Goal: Task Accomplishment & Management: Use online tool/utility

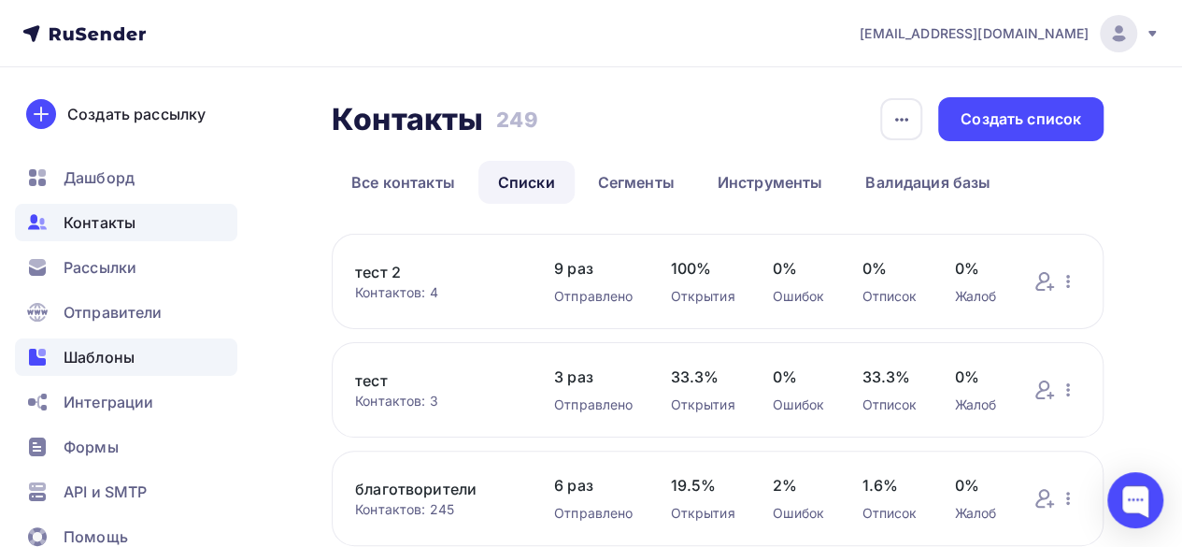
click at [107, 358] on span "Шаблоны" at bounding box center [99, 357] width 71 height 22
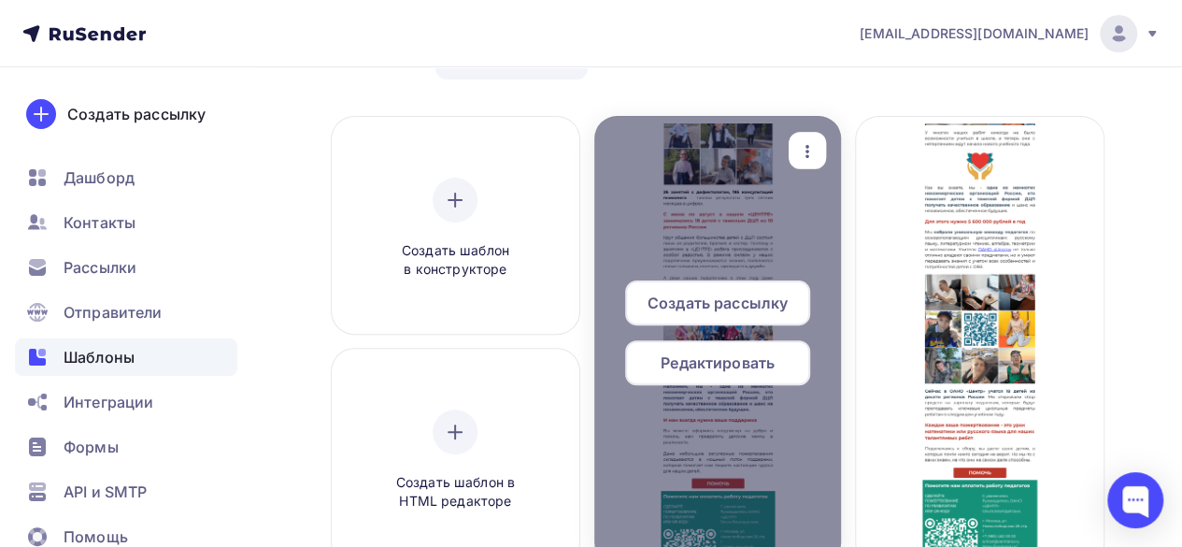
scroll to position [93, 0]
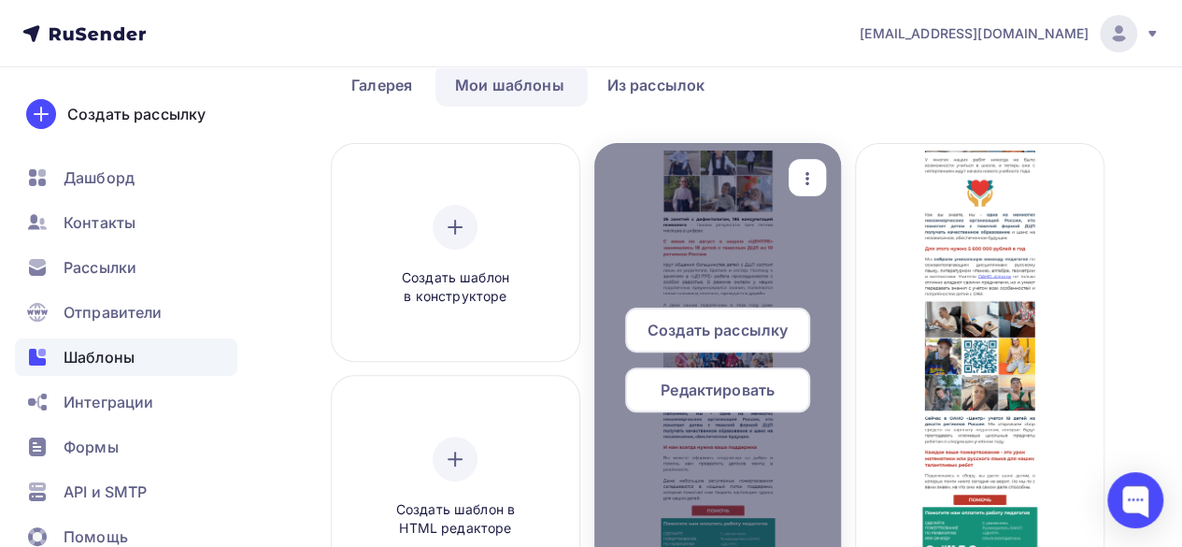
click at [803, 171] on icon "button" at bounding box center [807, 178] width 22 height 22
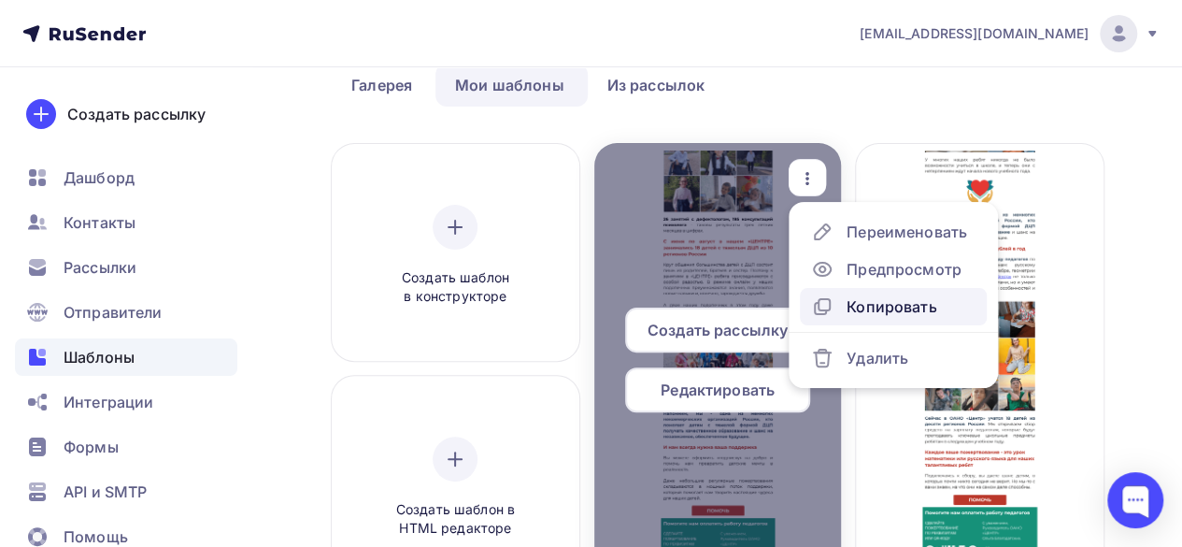
click at [888, 304] on div "Копировать" at bounding box center [891, 306] width 90 height 22
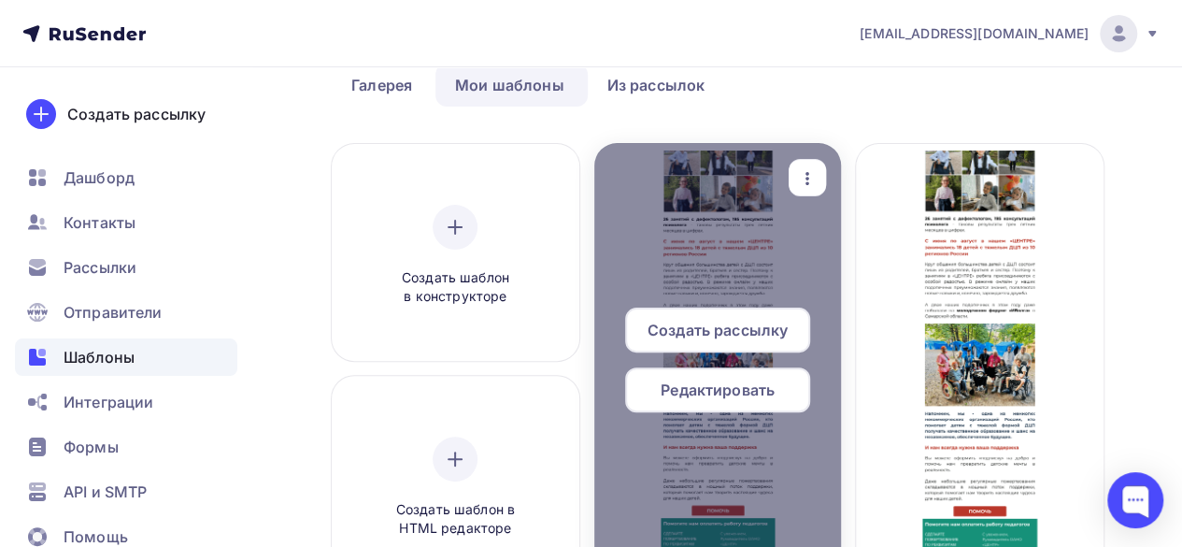
click at [734, 397] on span "Редактировать" at bounding box center [718, 389] width 114 height 22
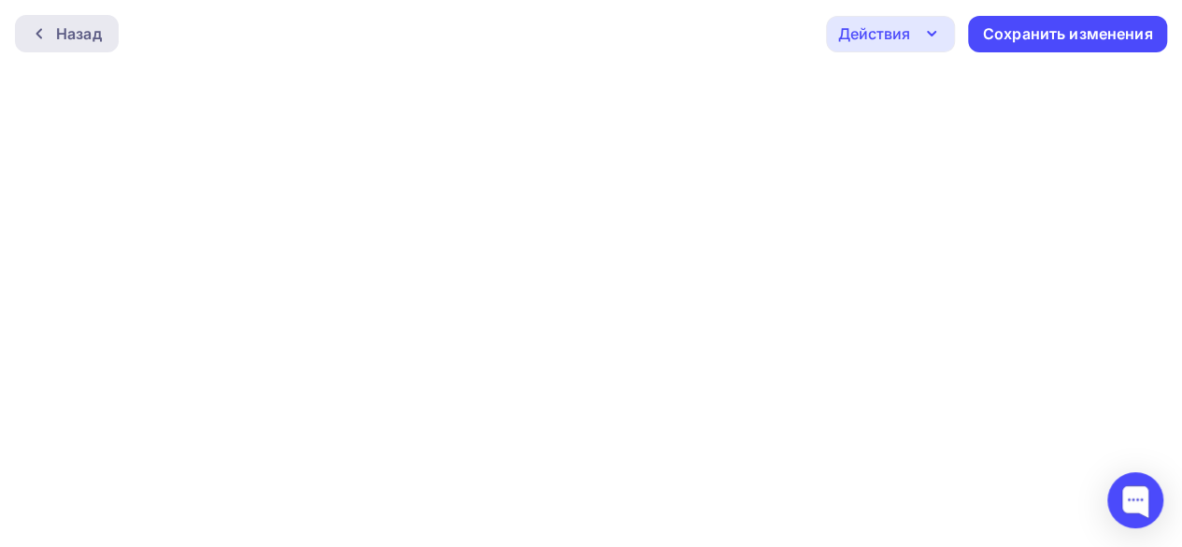
click at [50, 42] on div "Назад" at bounding box center [67, 33] width 104 height 37
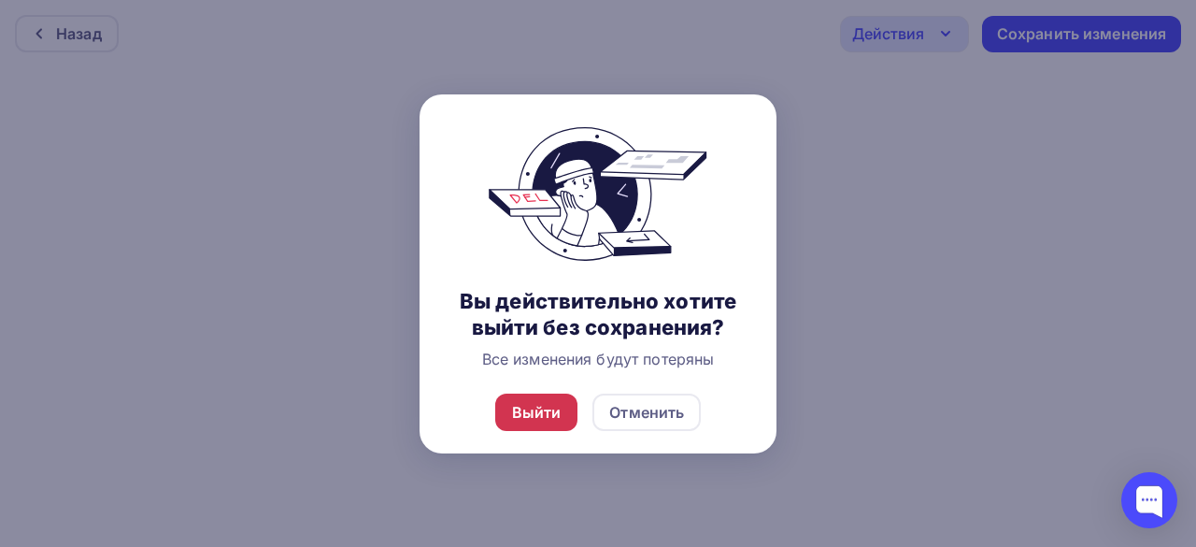
click at [551, 425] on div "Выйти" at bounding box center [536, 411] width 83 height 37
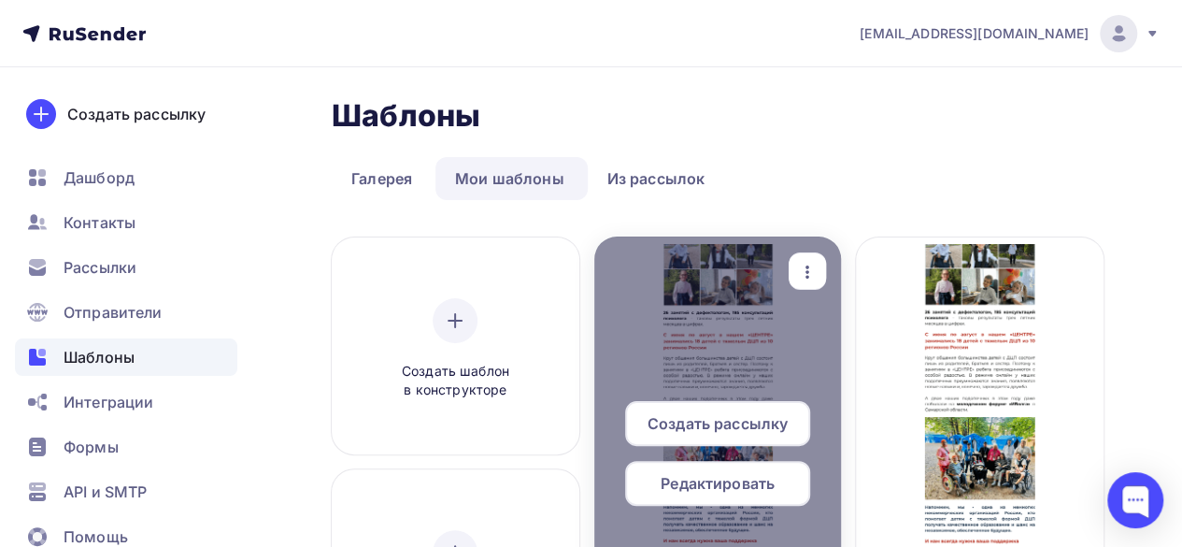
click at [757, 488] on span "Редактировать" at bounding box center [718, 483] width 114 height 22
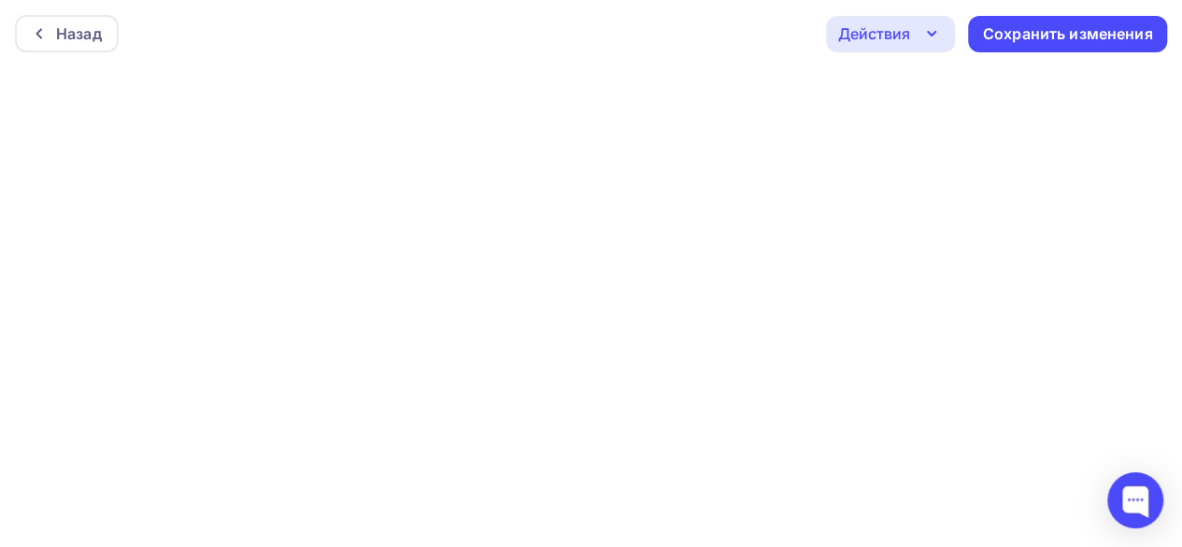
click at [932, 44] on icon "button" at bounding box center [931, 33] width 22 height 22
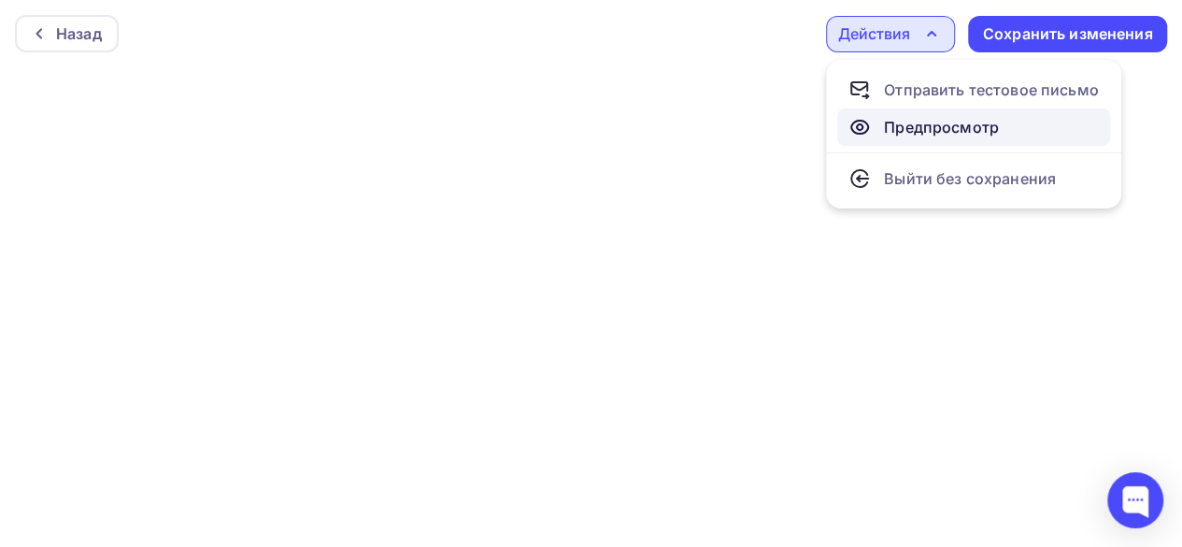
click at [931, 121] on div "Предпросмотр" at bounding box center [941, 127] width 115 height 22
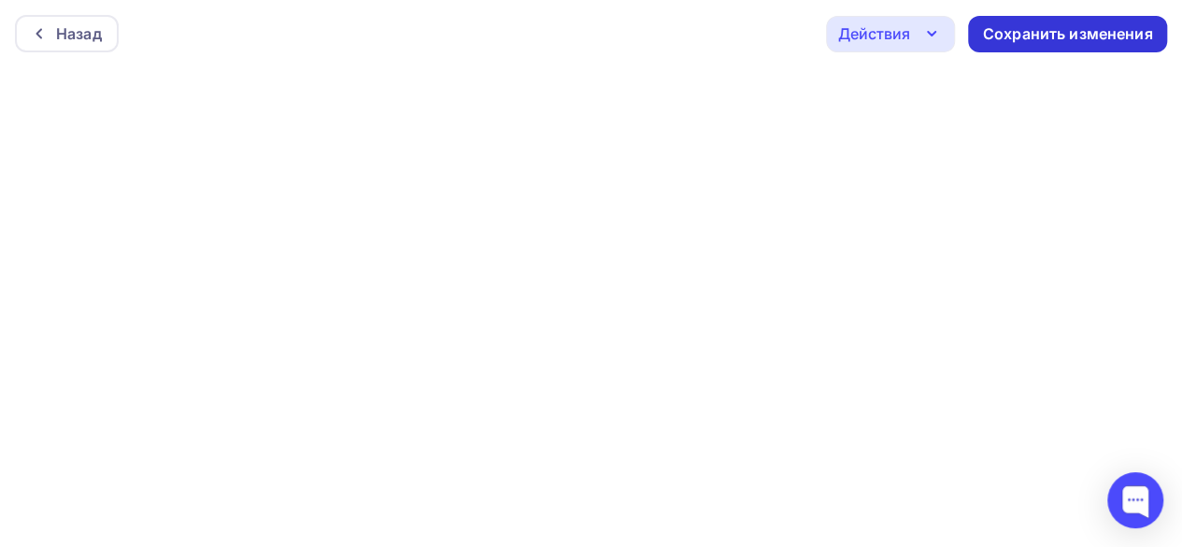
click at [1043, 36] on div "Сохранить изменения" at bounding box center [1068, 33] width 170 height 21
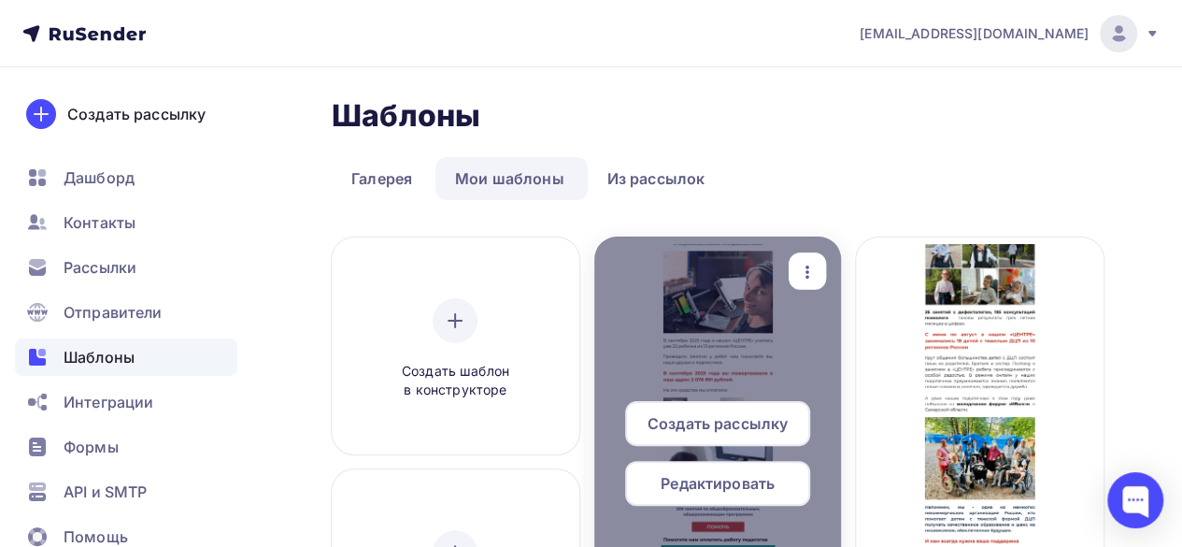
click at [744, 496] on div "Редактировать" at bounding box center [717, 483] width 185 height 45
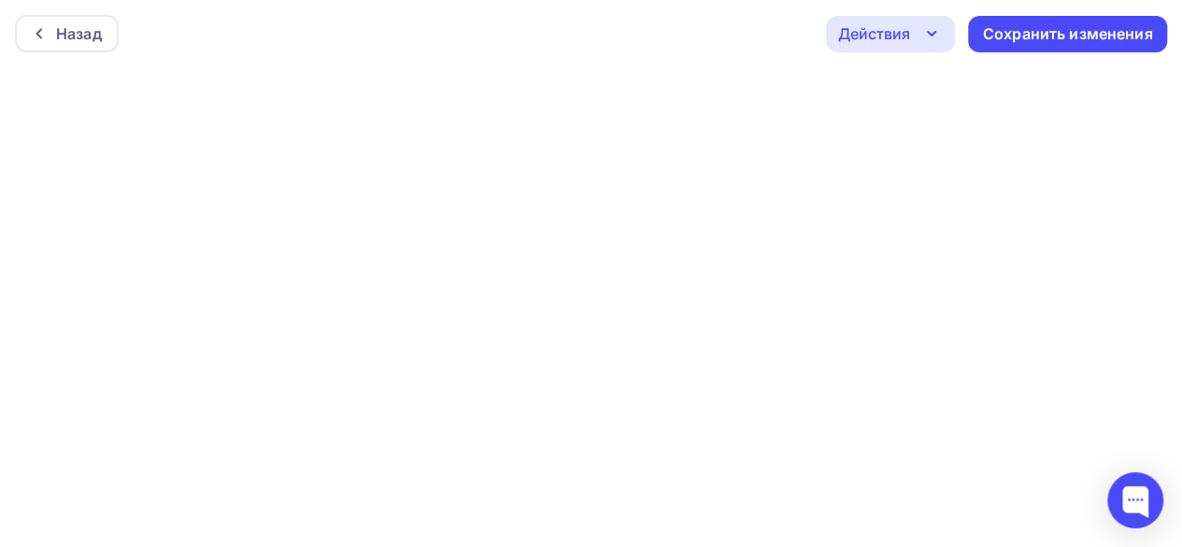
click at [923, 36] on icon "button" at bounding box center [931, 33] width 22 height 22
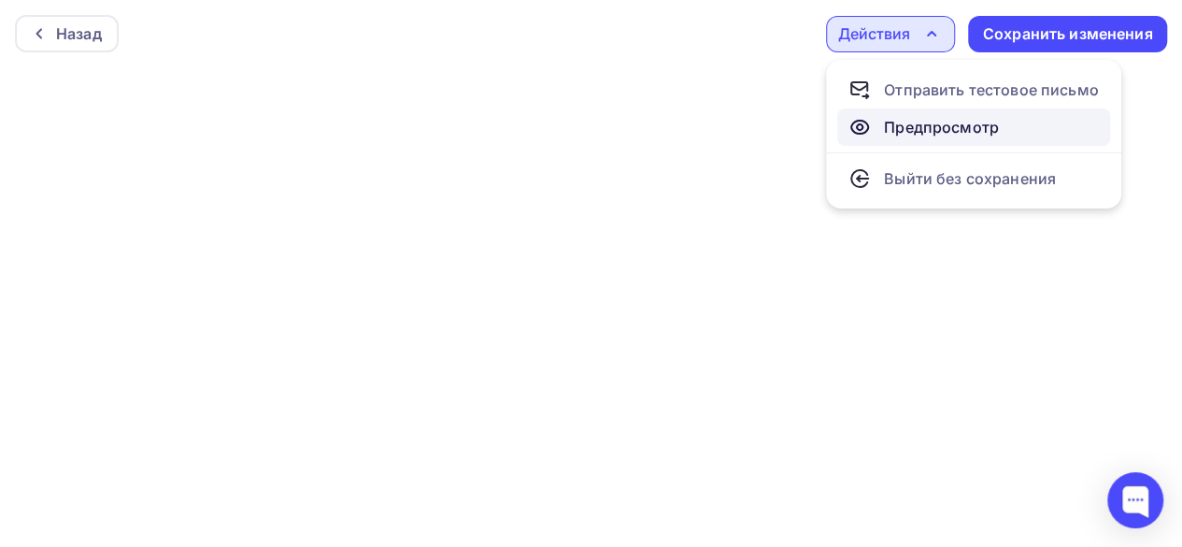
click at [909, 122] on div "Предпросмотр" at bounding box center [941, 127] width 115 height 22
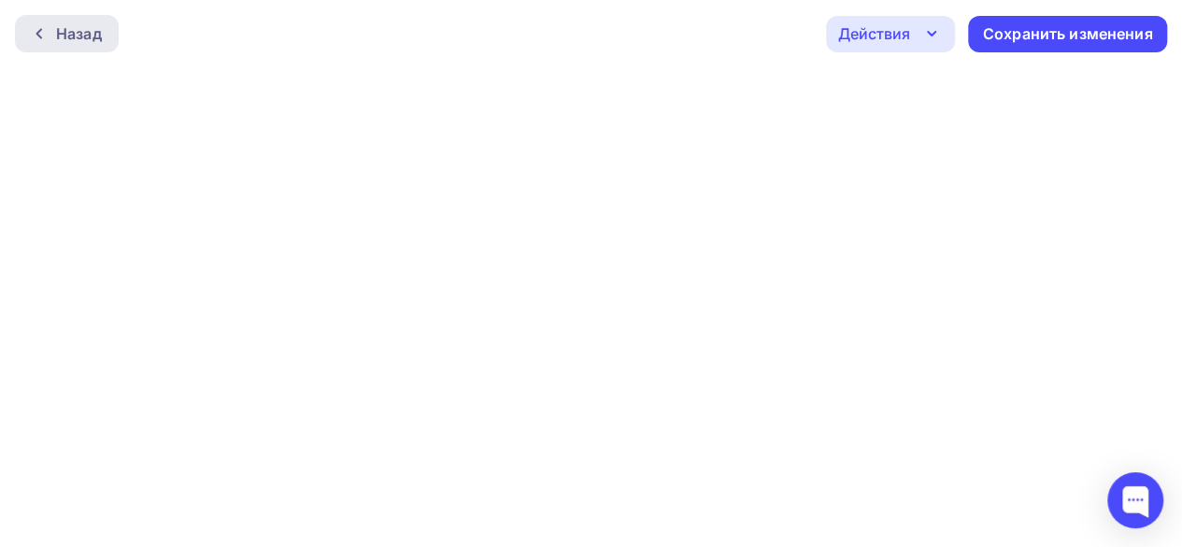
click at [74, 38] on div "Назад" at bounding box center [79, 33] width 46 height 22
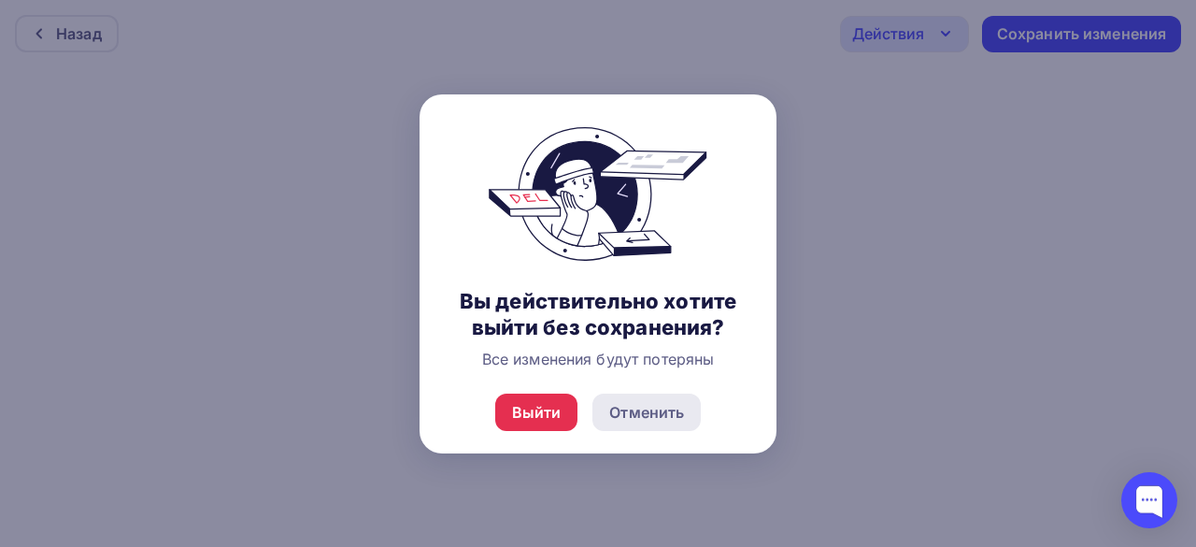
click at [632, 416] on div "Отменить" at bounding box center [646, 412] width 75 height 22
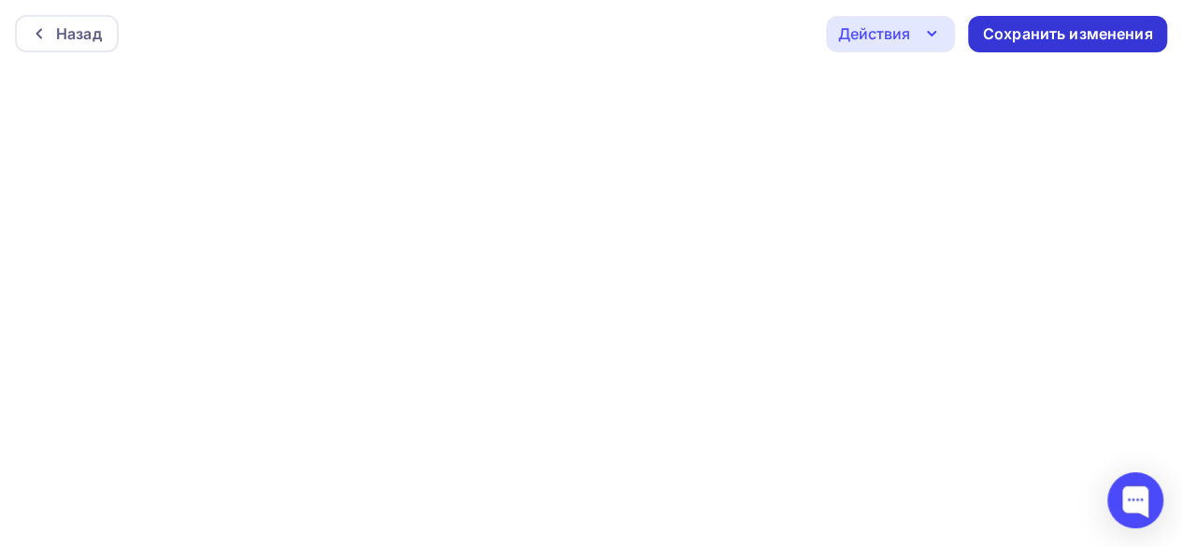
click at [1059, 33] on div "Сохранить изменения" at bounding box center [1068, 33] width 170 height 21
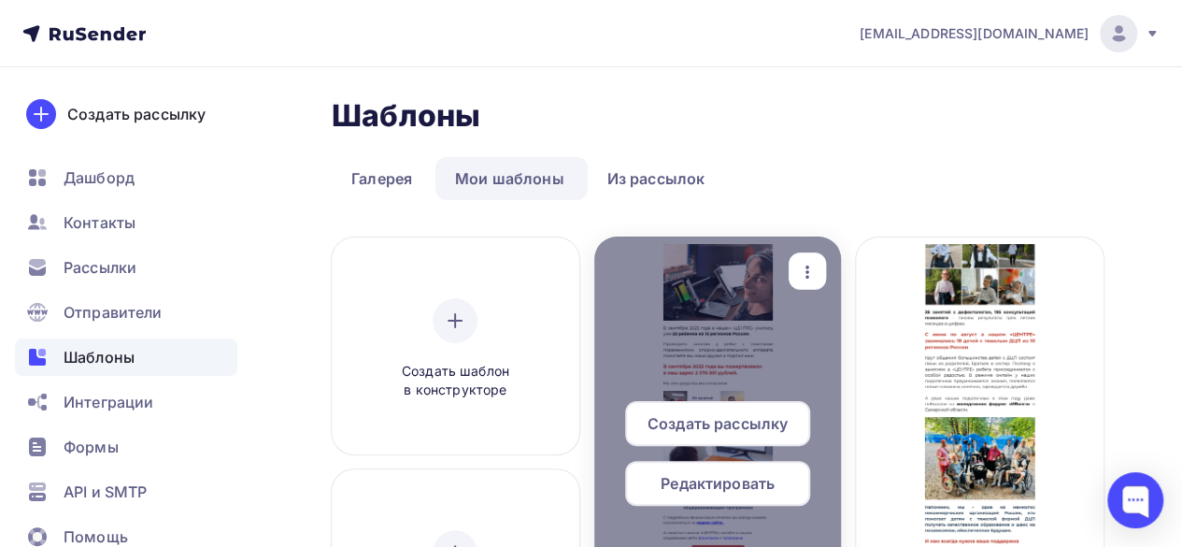
click at [744, 496] on div "Редактировать" at bounding box center [717, 483] width 185 height 45
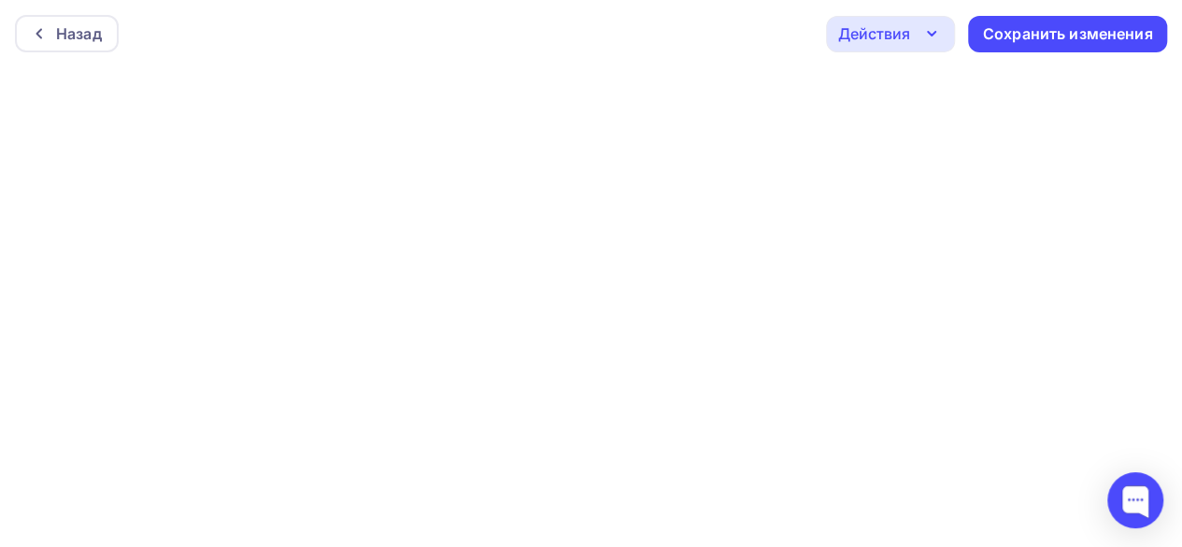
scroll to position [5, 0]
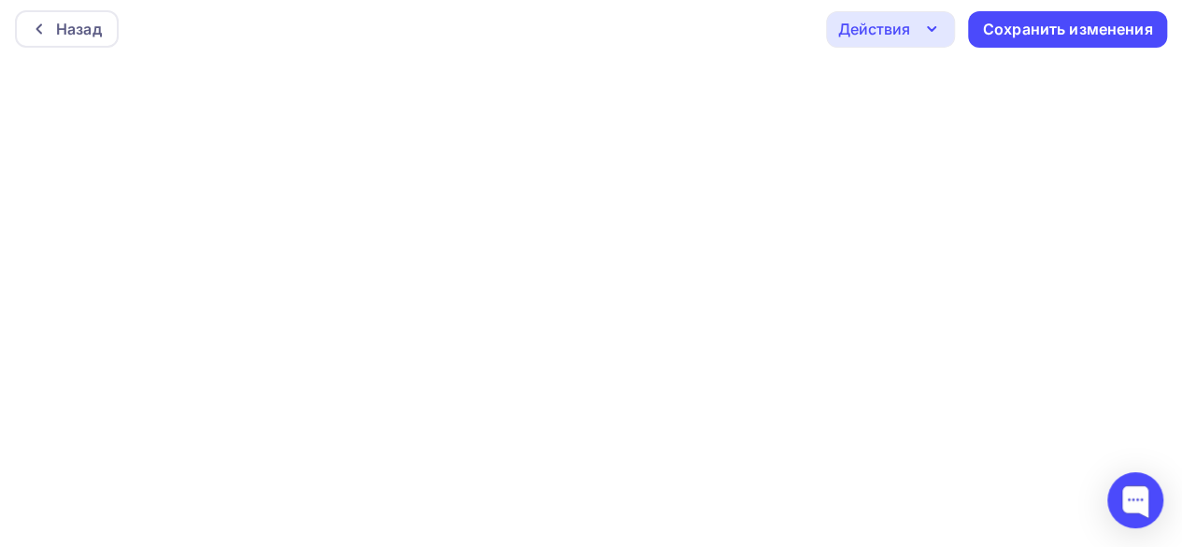
click at [922, 36] on icon "button" at bounding box center [931, 29] width 22 height 22
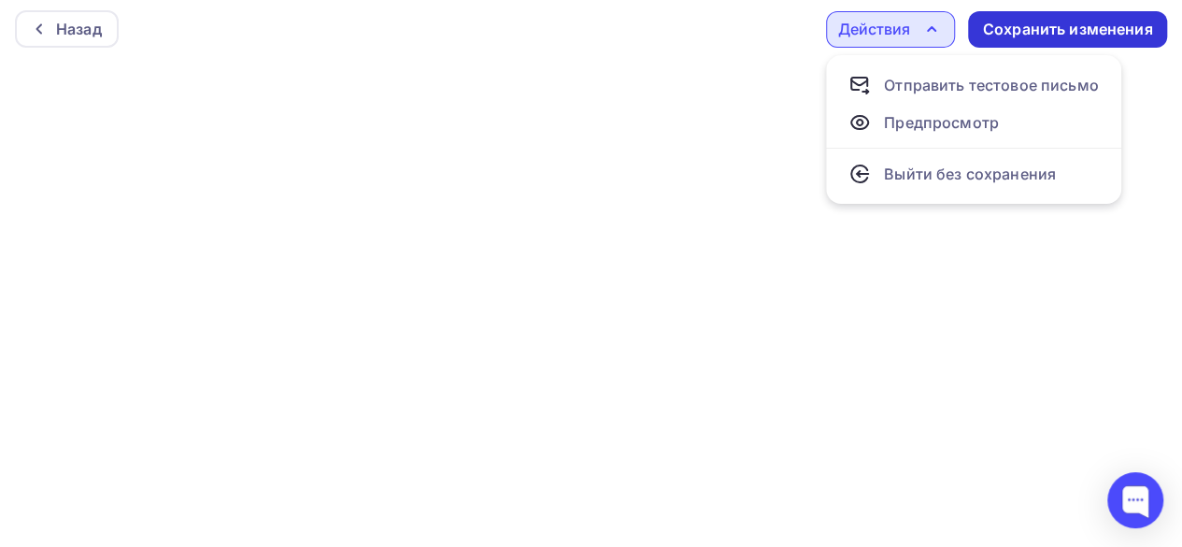
click at [1024, 24] on div "Сохранить изменения" at bounding box center [1068, 29] width 170 height 21
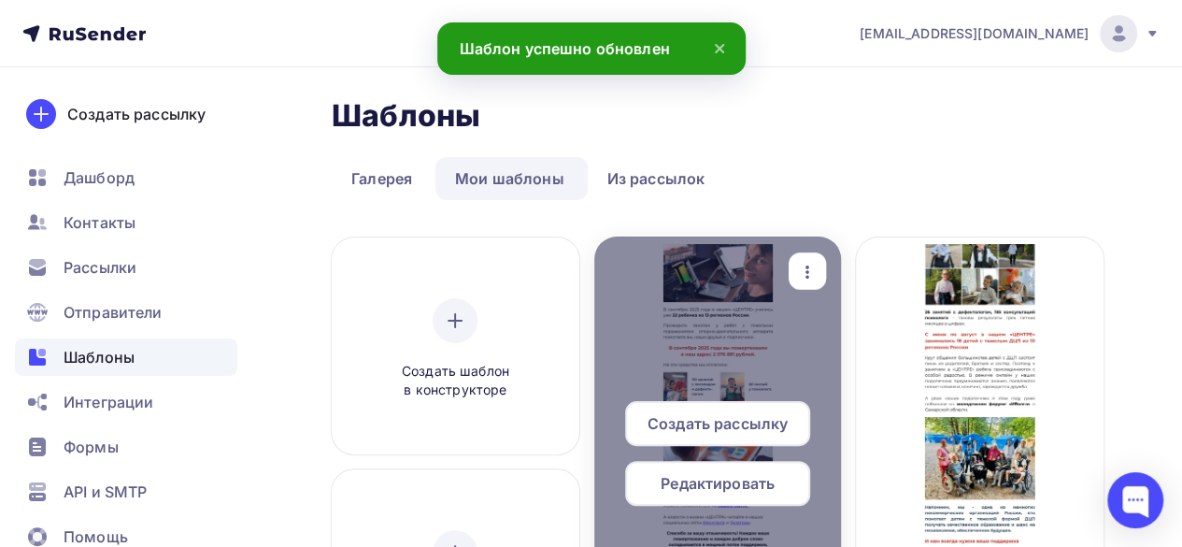
click at [751, 483] on span "Редактировать" at bounding box center [718, 483] width 114 height 22
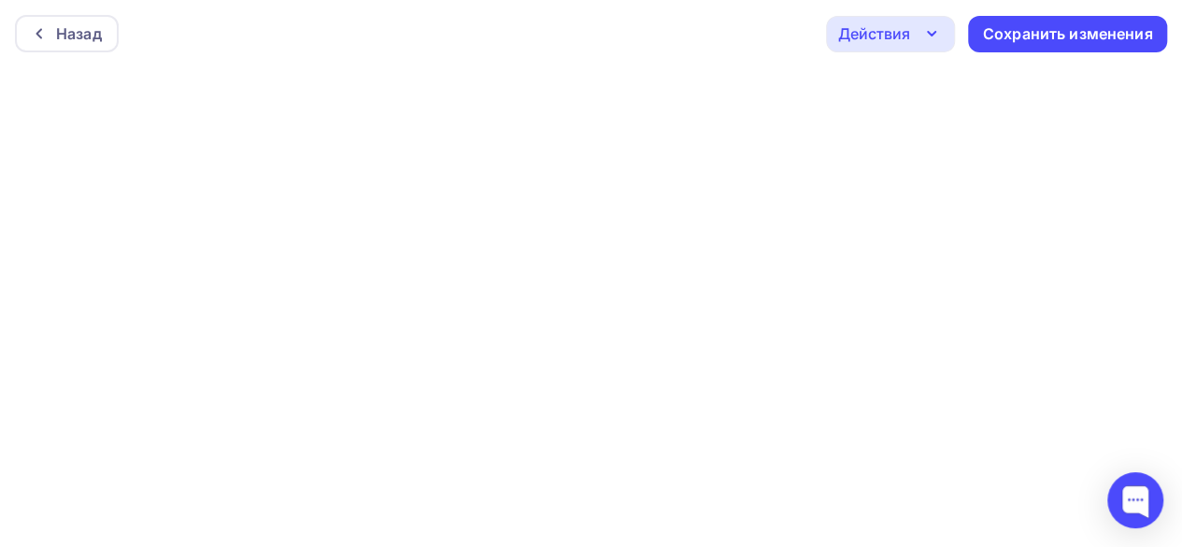
click at [924, 27] on icon "button" at bounding box center [931, 33] width 22 height 22
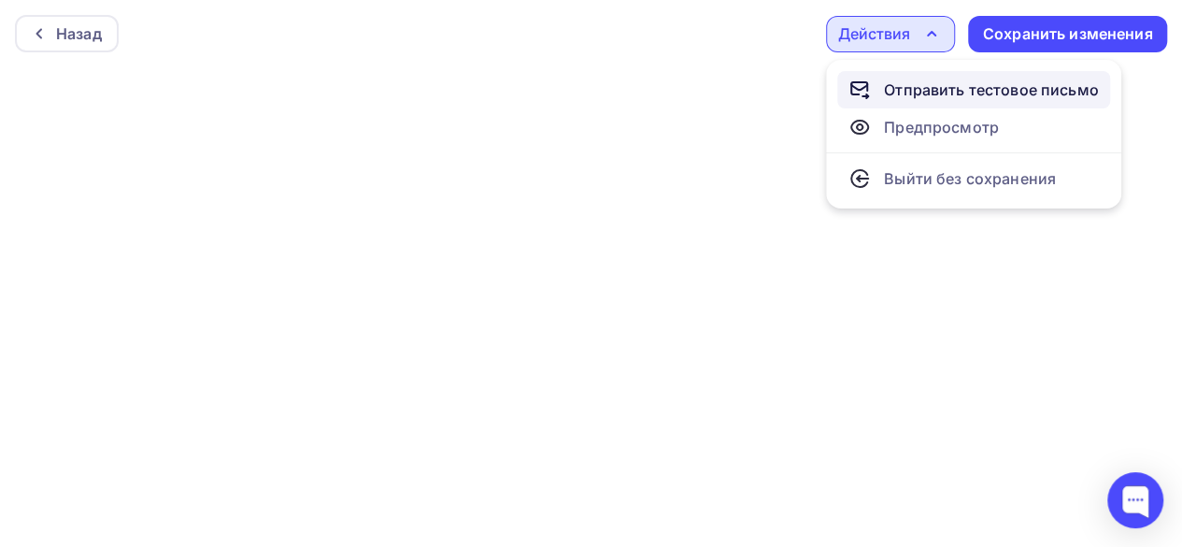
click at [946, 92] on div "Отправить тестовое письмо" at bounding box center [991, 89] width 215 height 22
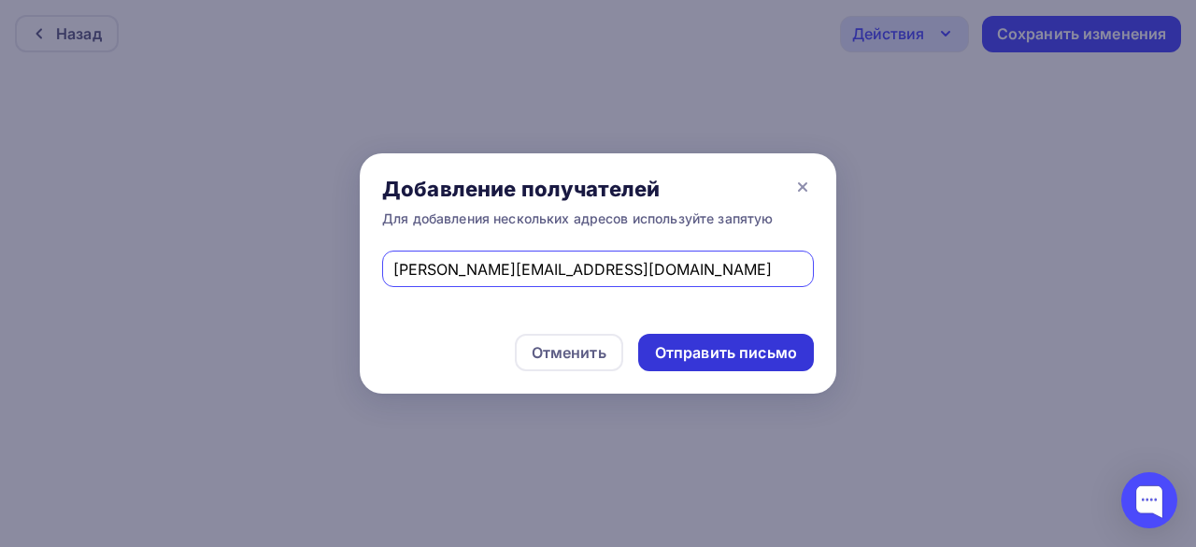
type input "[PERSON_NAME][EMAIL_ADDRESS][DOMAIN_NAME]"
click at [693, 337] on div "Отправить письмо" at bounding box center [726, 352] width 176 height 37
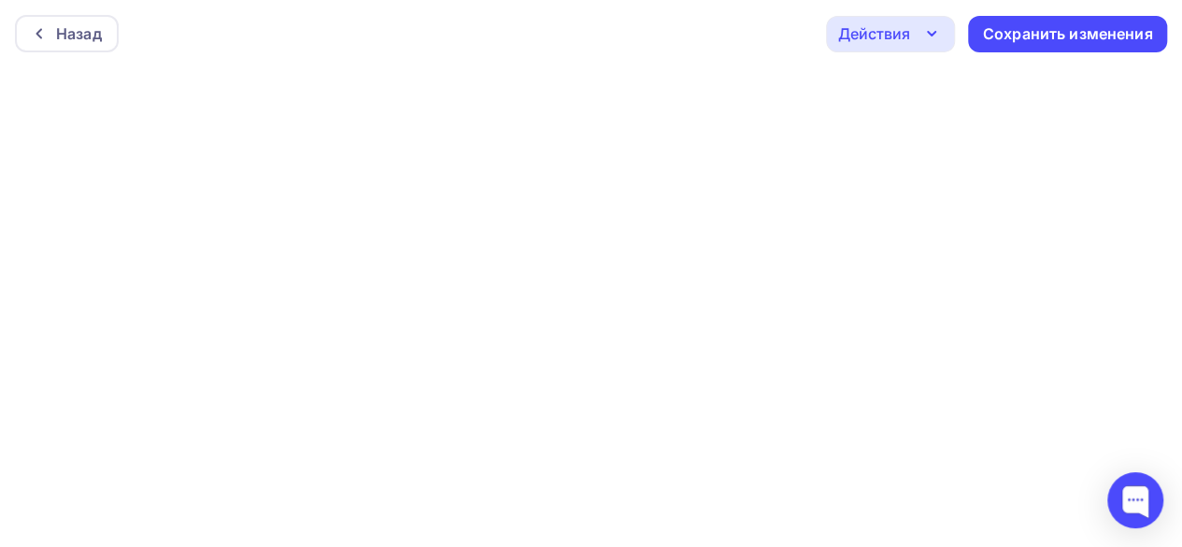
scroll to position [5, 0]
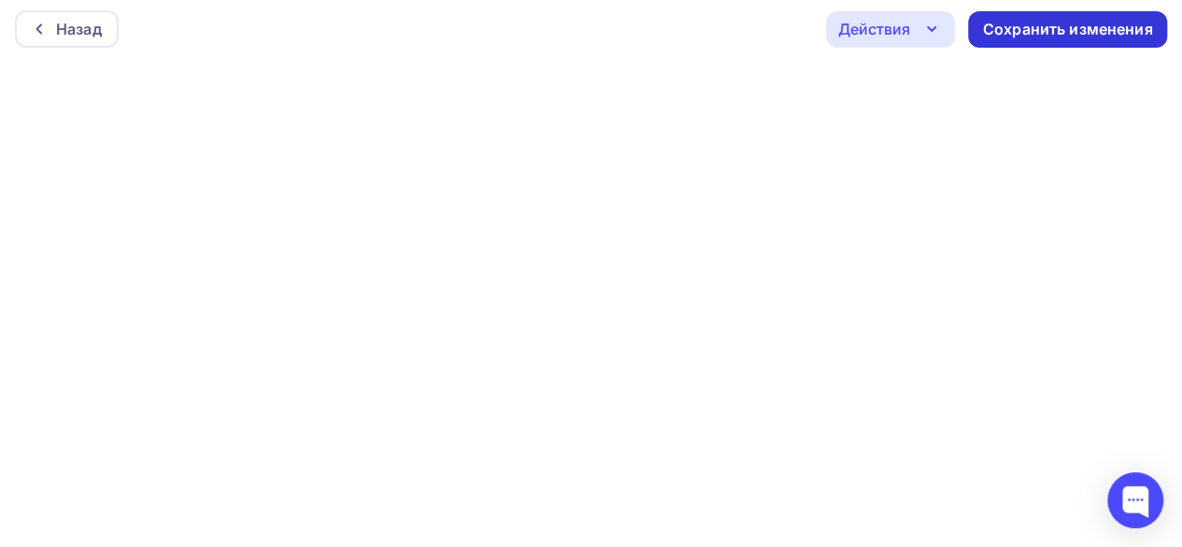
click at [1013, 24] on div "Сохранить изменения" at bounding box center [1068, 29] width 170 height 21
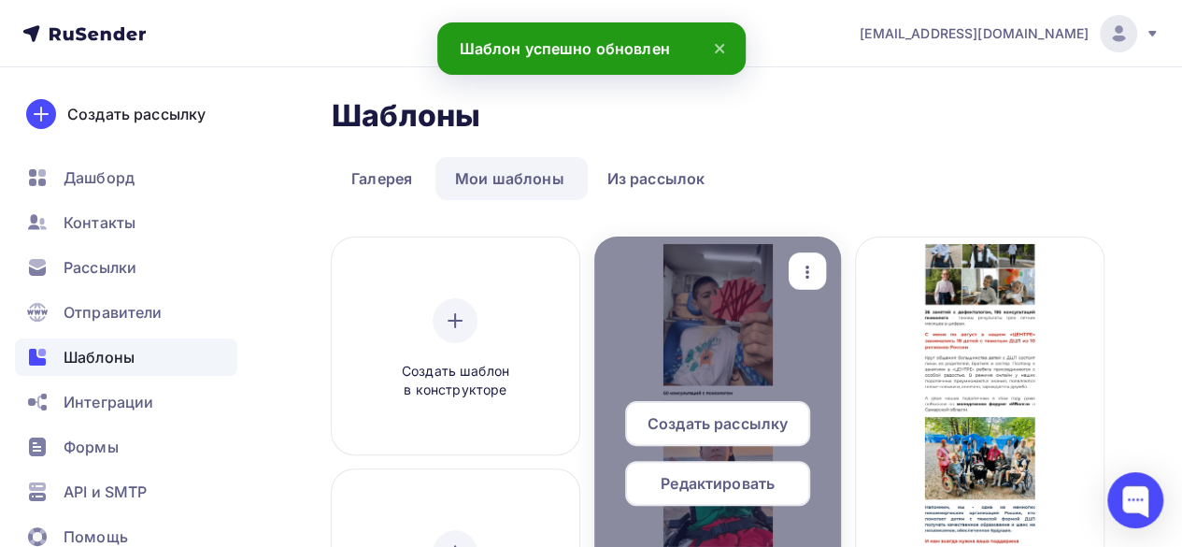
click at [767, 479] on span "Редактировать" at bounding box center [718, 483] width 114 height 22
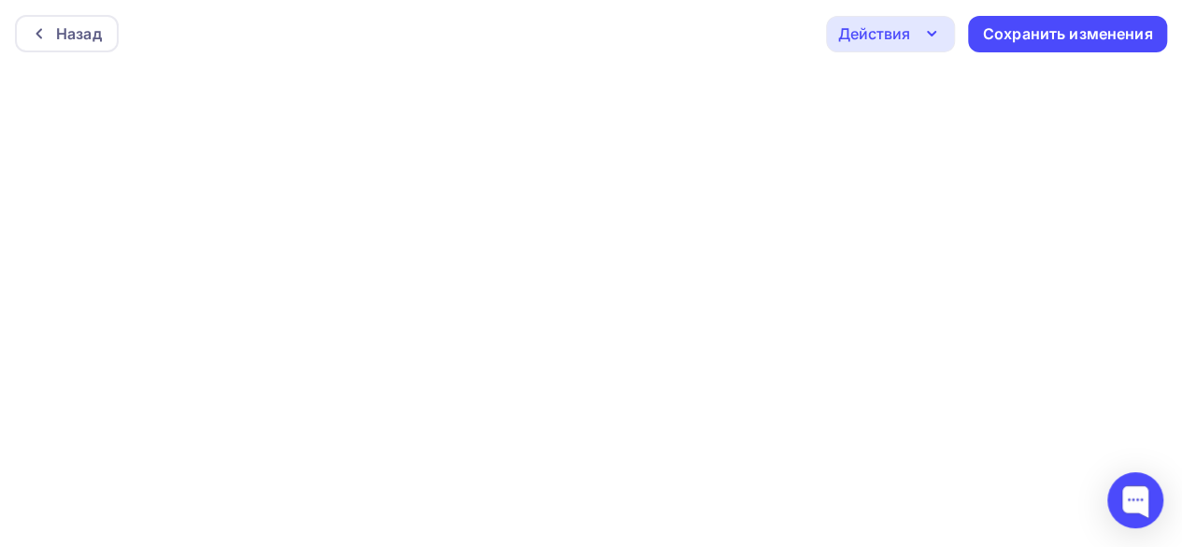
click at [931, 33] on icon "button" at bounding box center [931, 33] width 22 height 22
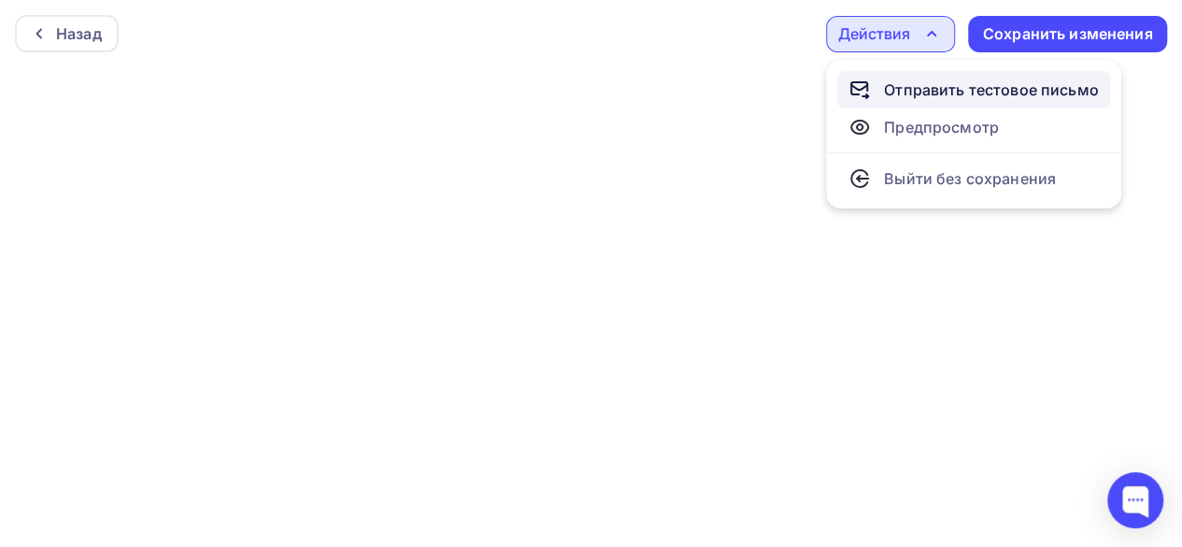
click at [935, 95] on div "Отправить тестовое письмо" at bounding box center [991, 89] width 215 height 22
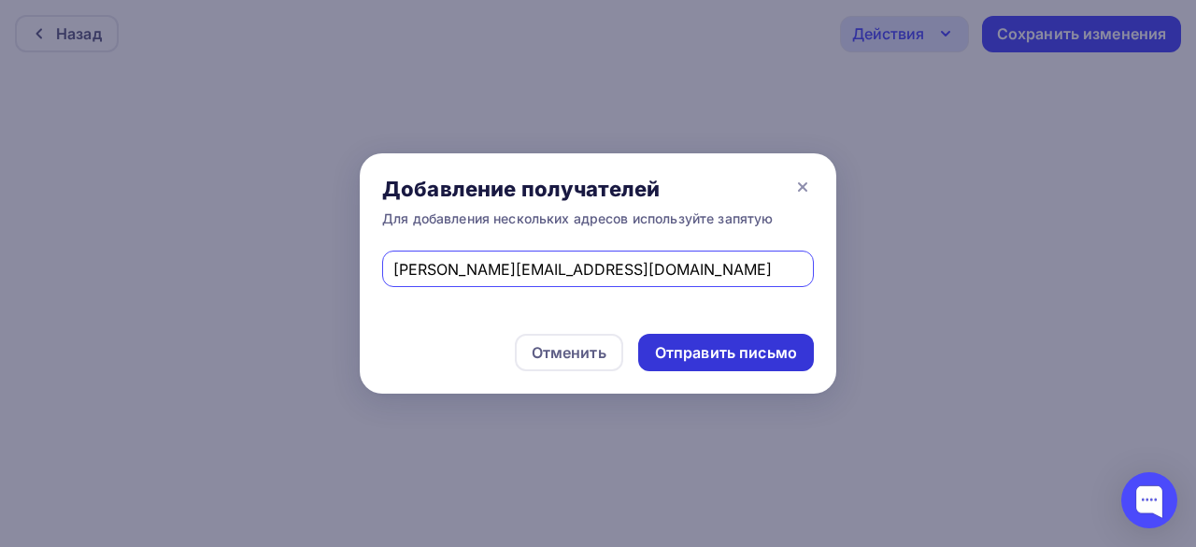
type input "[PERSON_NAME][EMAIL_ADDRESS][DOMAIN_NAME]"
click at [691, 347] on div "Отправить письмо" at bounding box center [726, 352] width 142 height 21
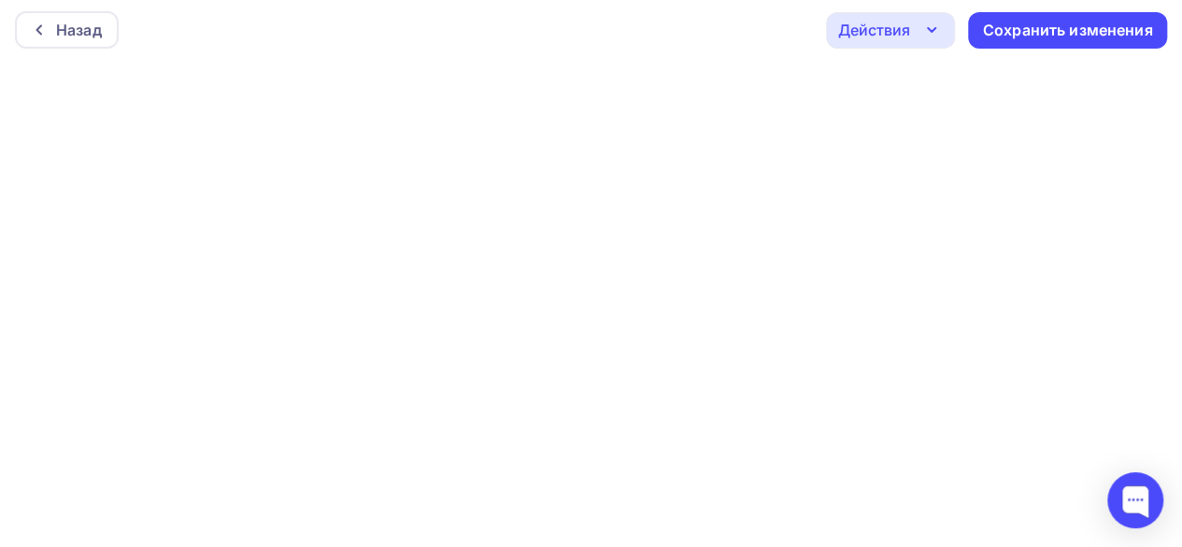
scroll to position [5, 0]
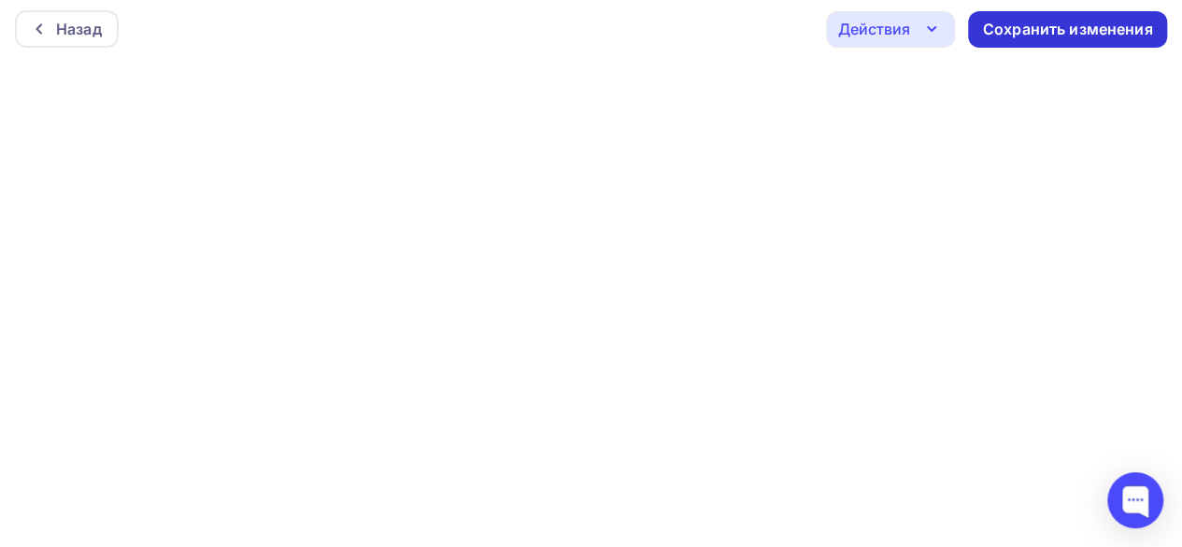
click at [1003, 29] on div "Сохранить изменения" at bounding box center [1068, 29] width 170 height 21
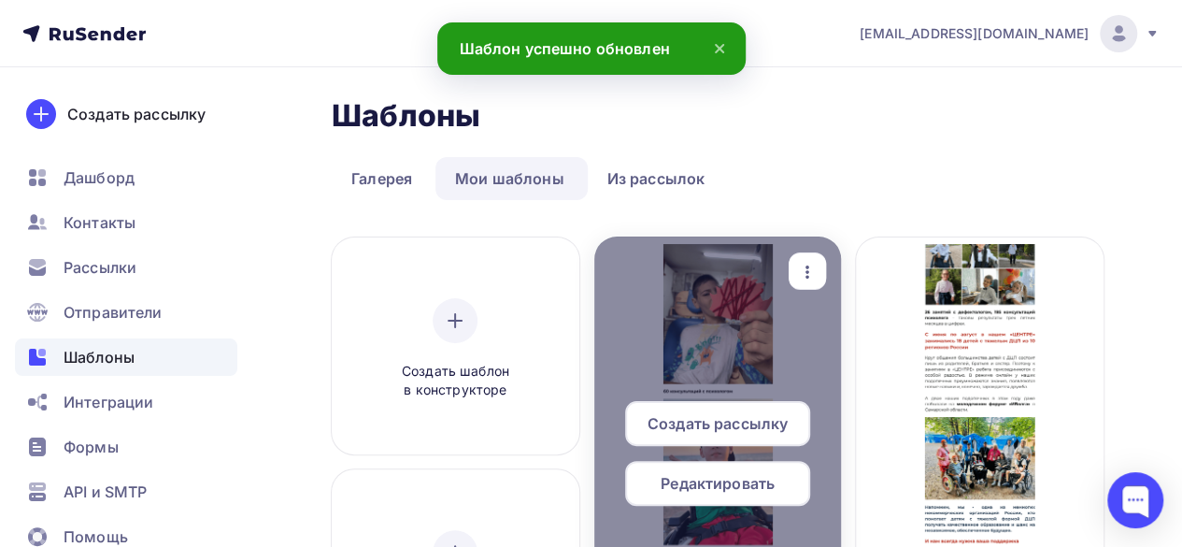
click at [757, 421] on span "Создать рассылку" at bounding box center [717, 423] width 140 height 22
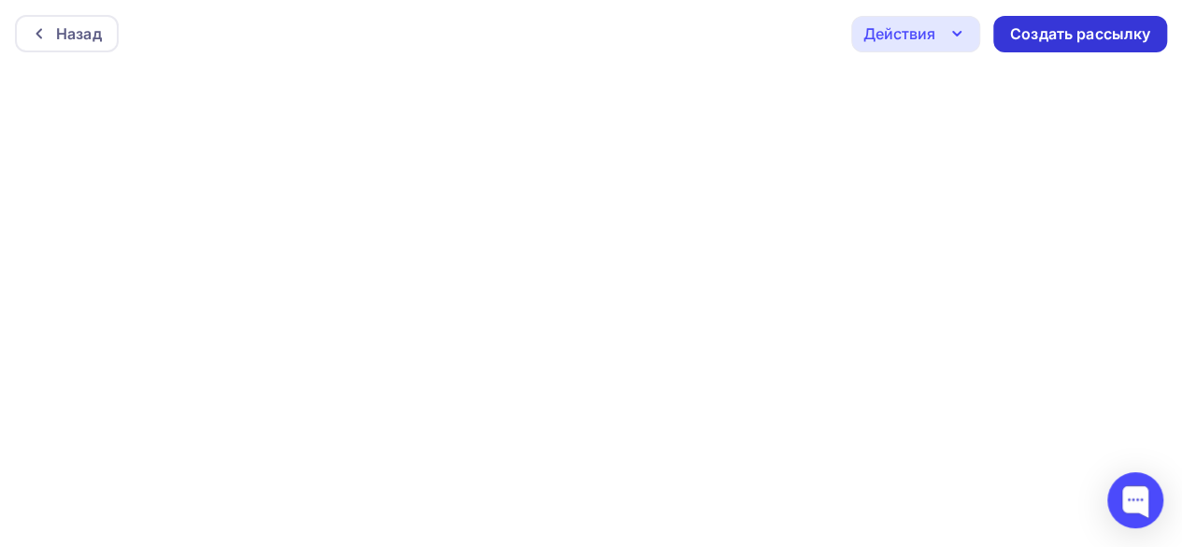
click at [1026, 43] on div "Создать рассылку" at bounding box center [1080, 33] width 140 height 21
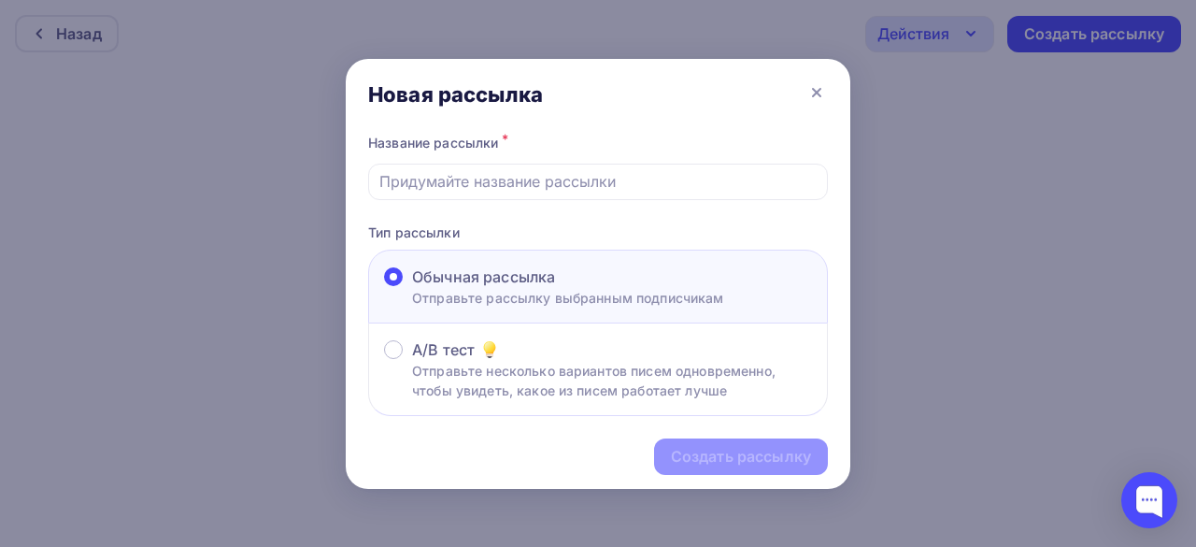
click at [626, 189] on input "text" at bounding box center [598, 181] width 438 height 22
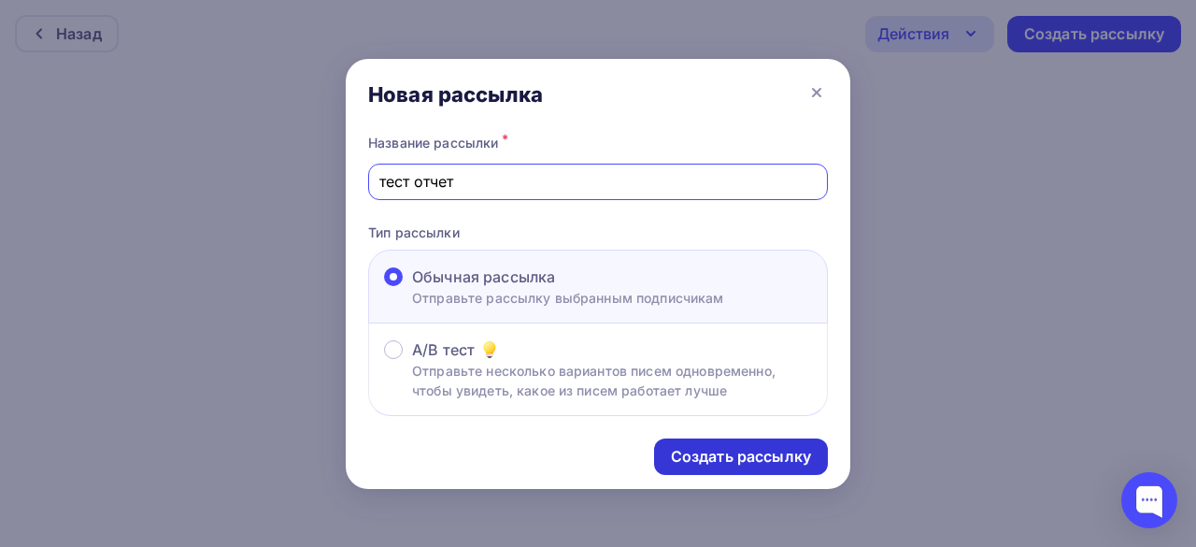
type input "тест отчет"
click at [705, 448] on div "Создать рассылку" at bounding box center [741, 456] width 140 height 21
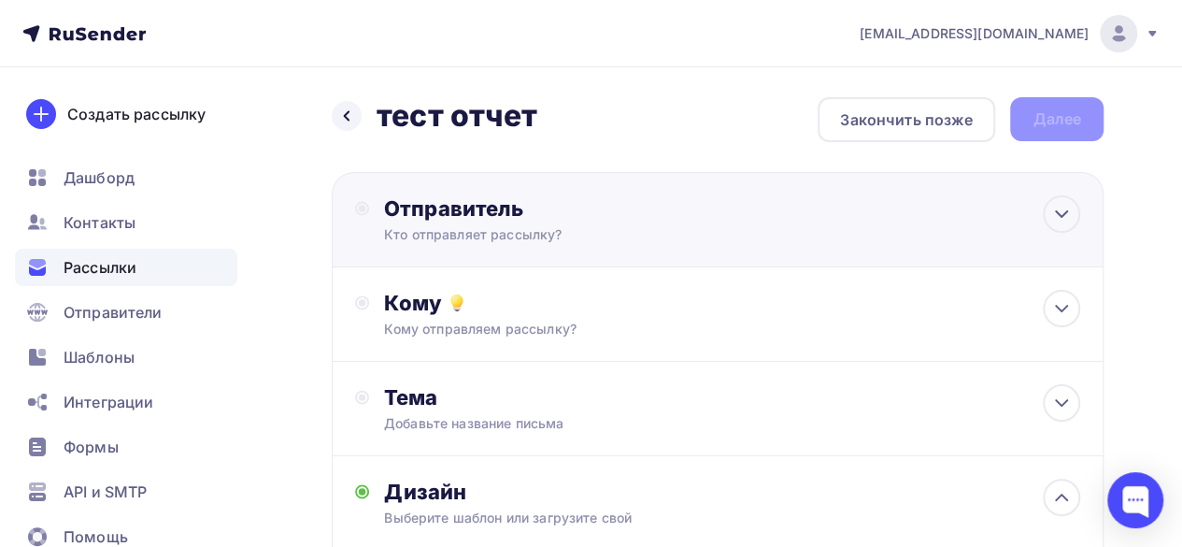
click at [1026, 226] on div "Отправитель Кто отправляет рассылку? Email * Выберите отправителя [EMAIL_ADDRES…" at bounding box center [718, 219] width 772 height 95
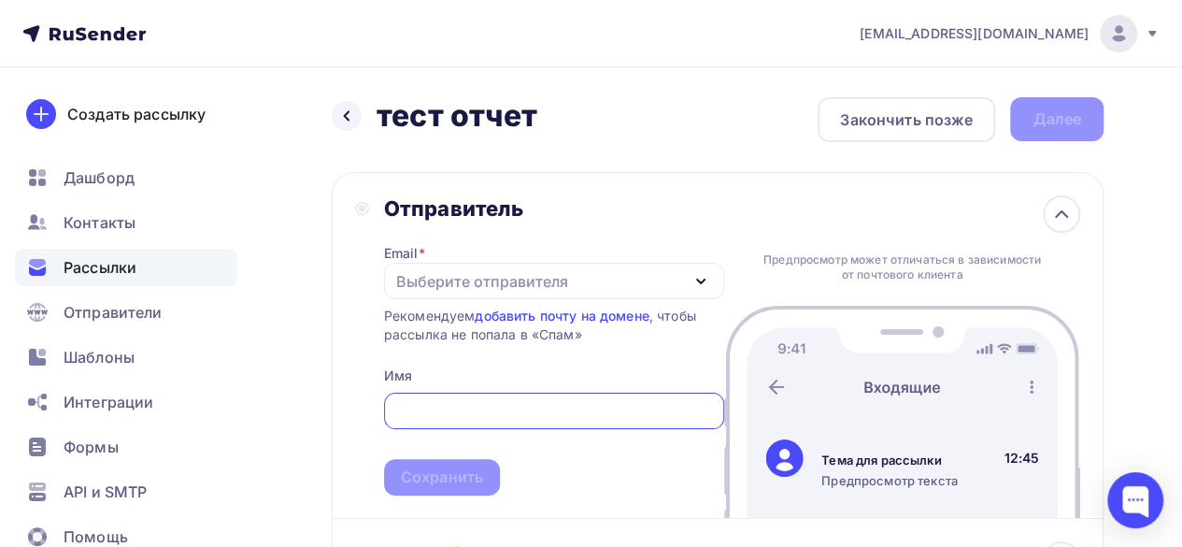
click at [664, 292] on div "Выберите отправителя" at bounding box center [554, 281] width 340 height 36
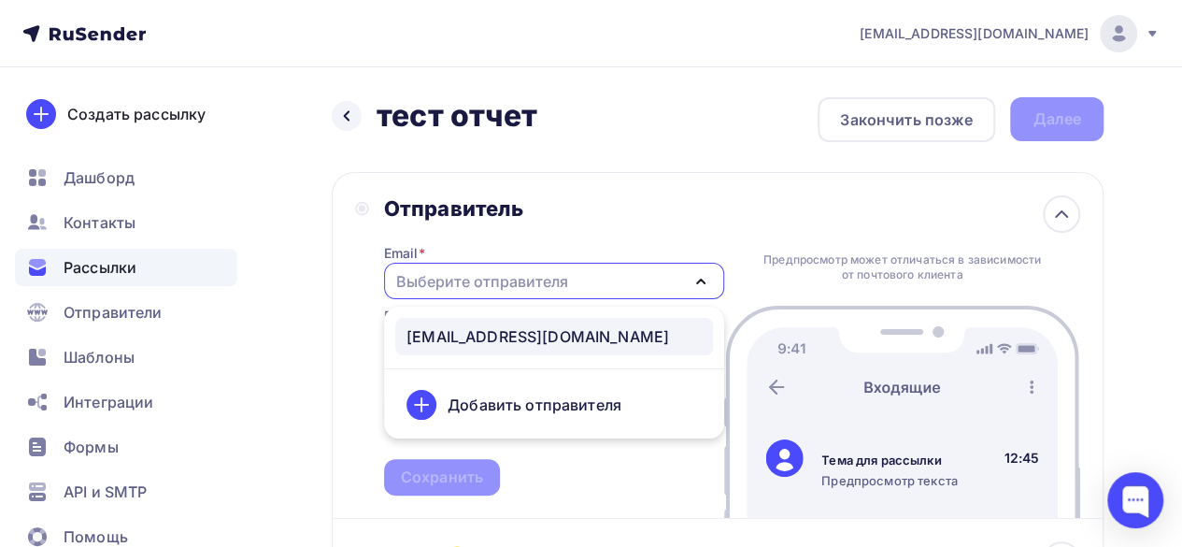
click at [627, 329] on div "[EMAIL_ADDRESS][DOMAIN_NAME]" at bounding box center [553, 336] width 295 height 22
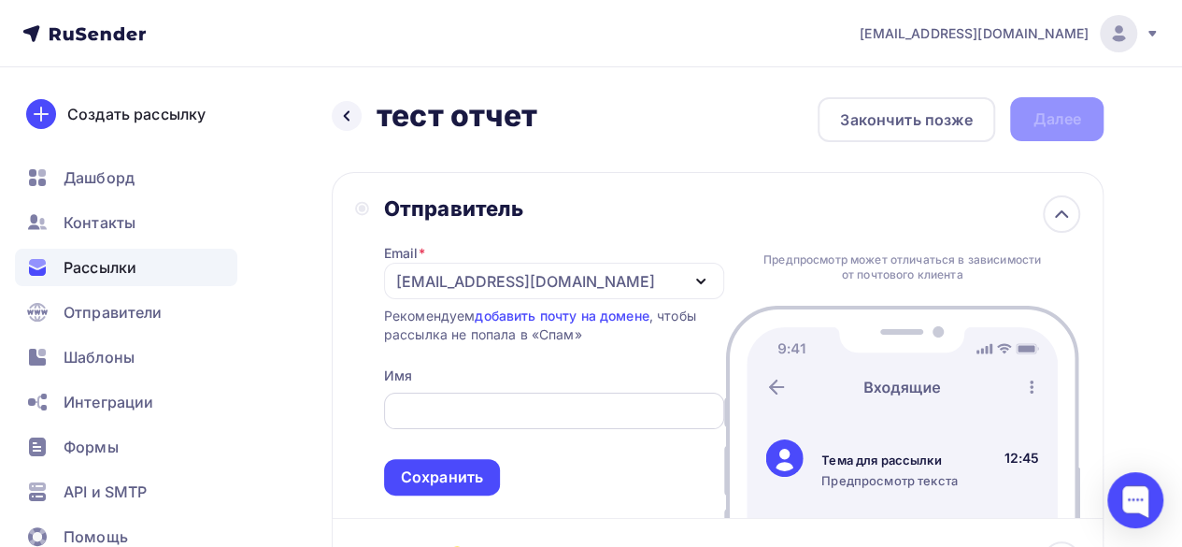
click at [548, 411] on input "text" at bounding box center [553, 411] width 319 height 22
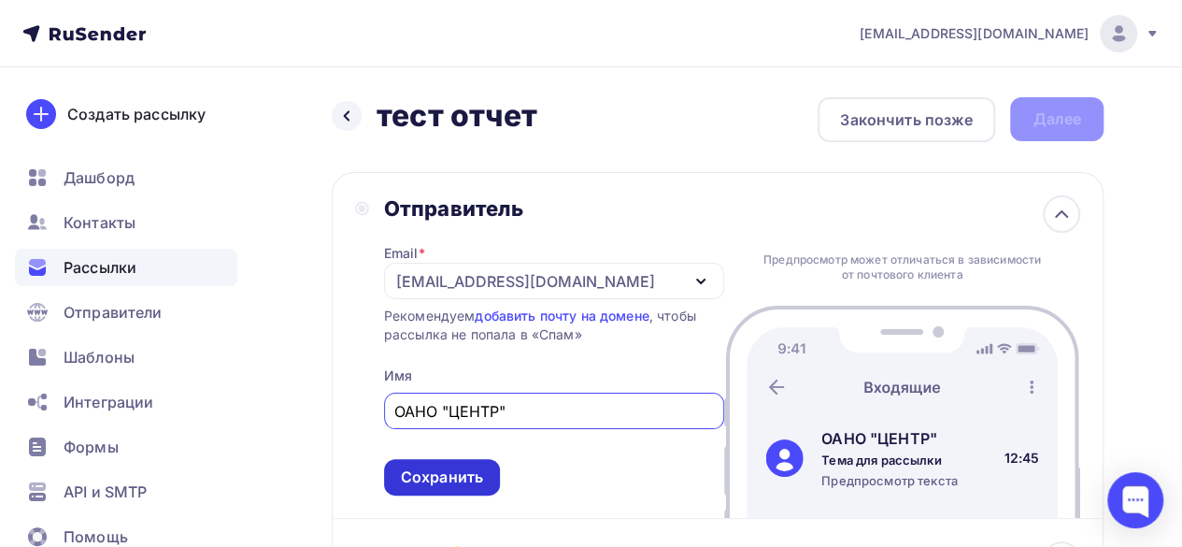
type input "ОАНО "ЦЕНТР""
click at [479, 467] on div "Сохранить" at bounding box center [442, 476] width 82 height 21
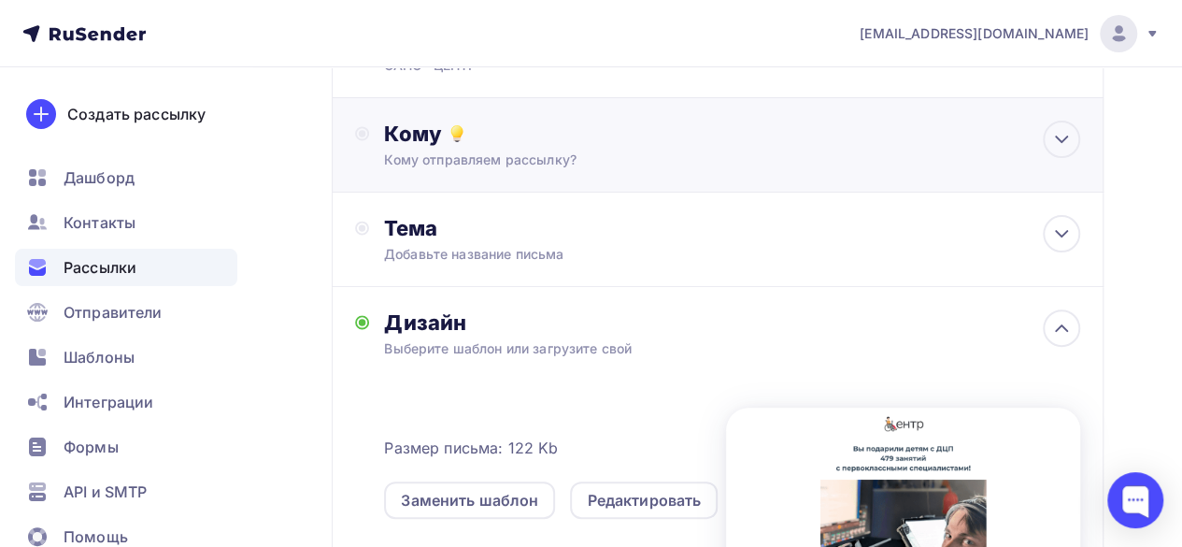
scroll to position [93, 0]
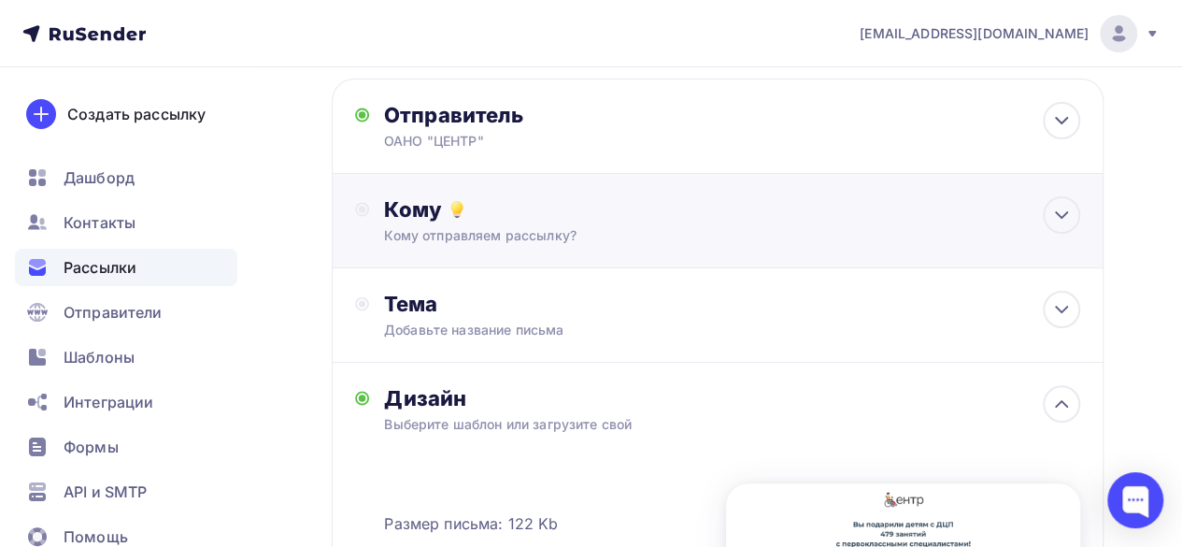
click at [587, 231] on div "Кому отправляем рассылку?" at bounding box center [697, 235] width 626 height 19
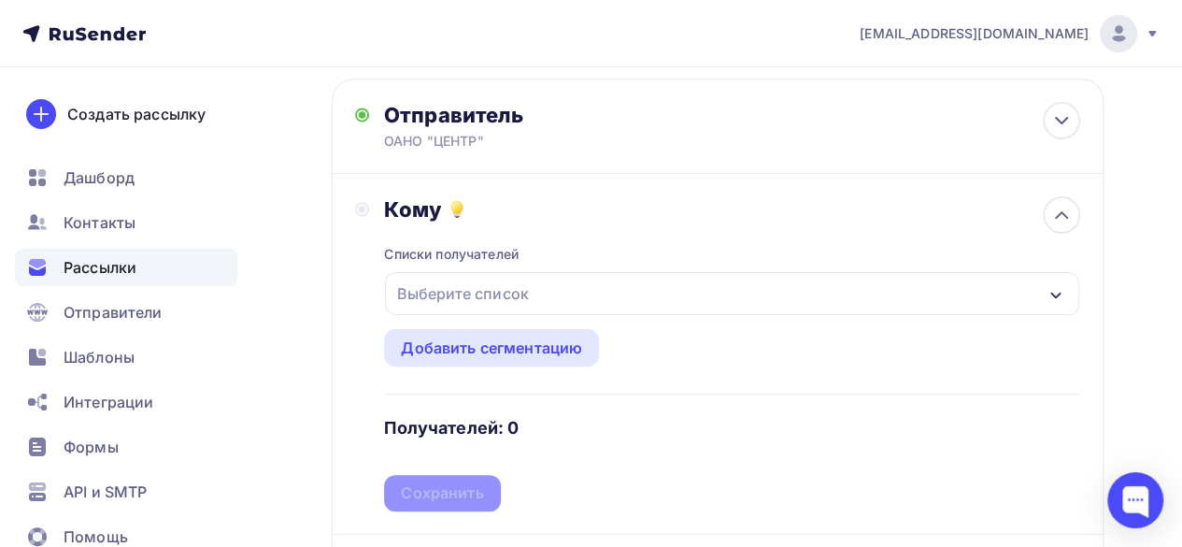
click at [619, 303] on div "Выберите список" at bounding box center [732, 293] width 694 height 43
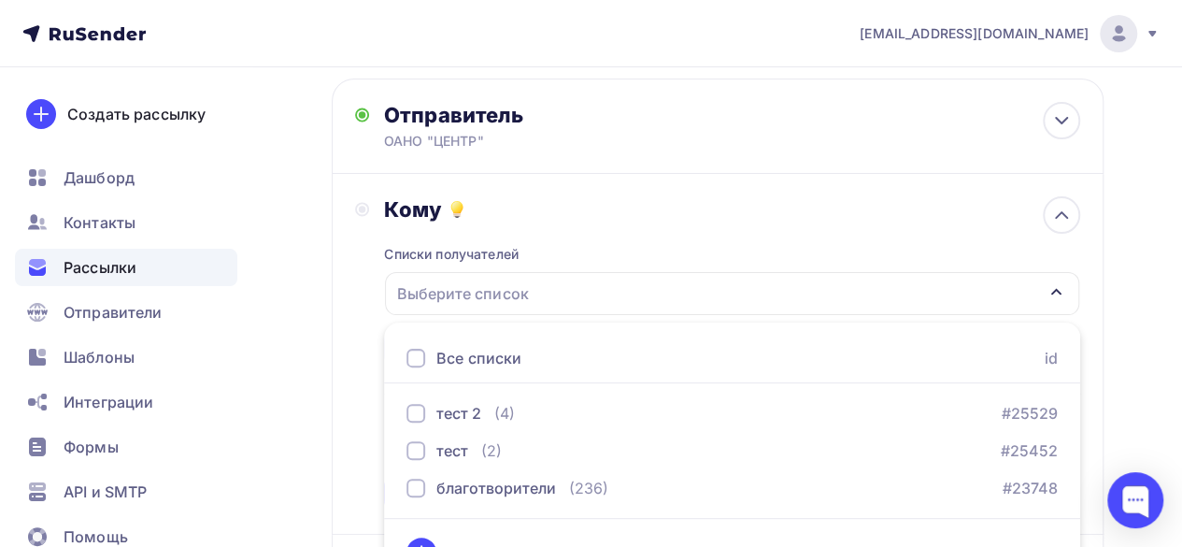
scroll to position [133, 0]
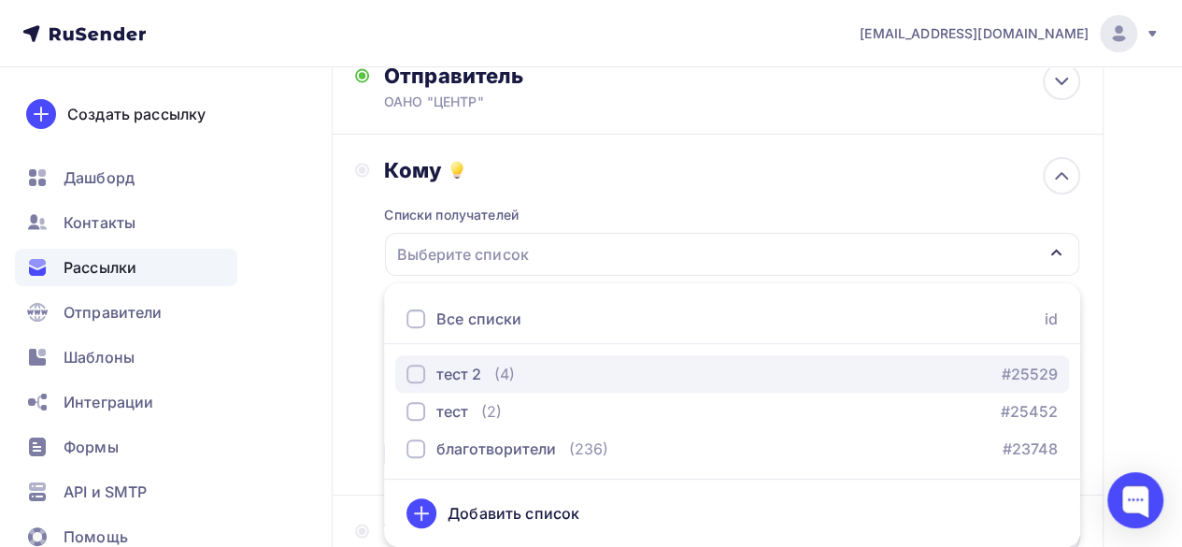
click at [415, 377] on div "button" at bounding box center [415, 373] width 19 height 19
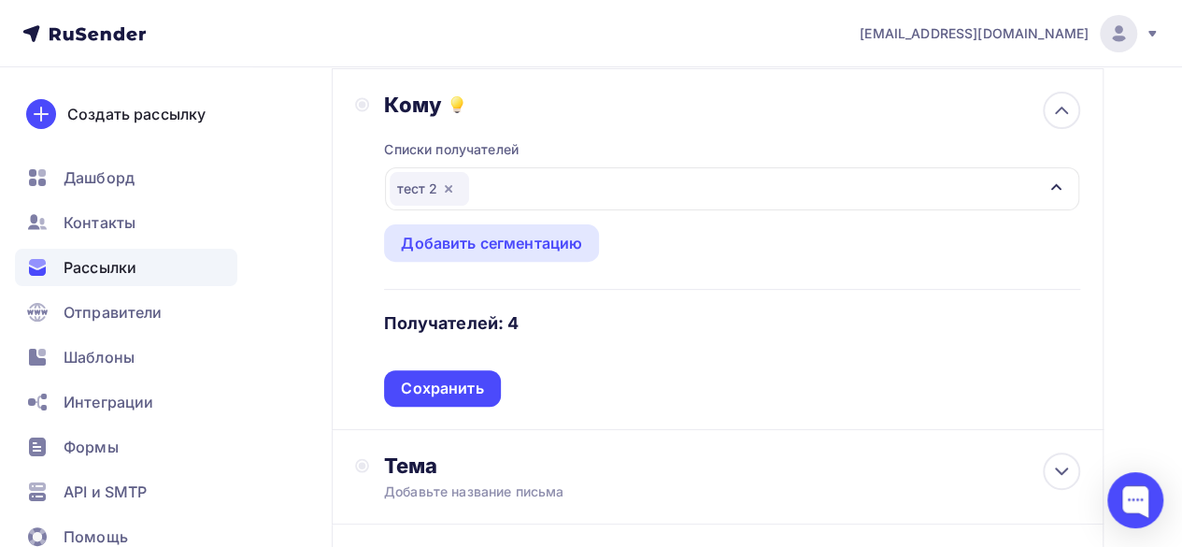
scroll to position [226, 0]
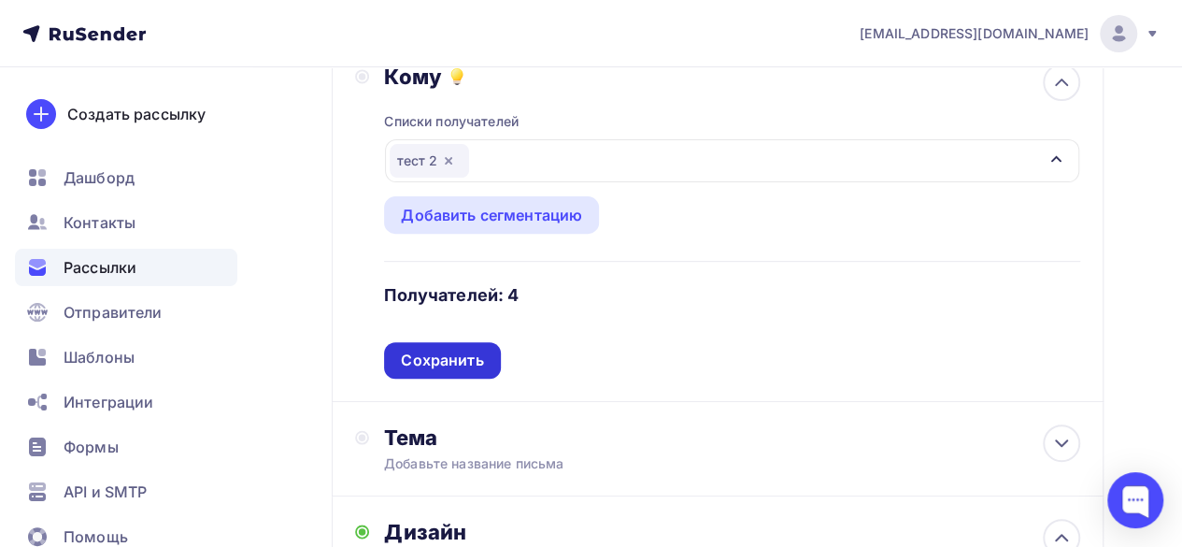
click at [455, 369] on div "Сохранить" at bounding box center [442, 359] width 82 height 21
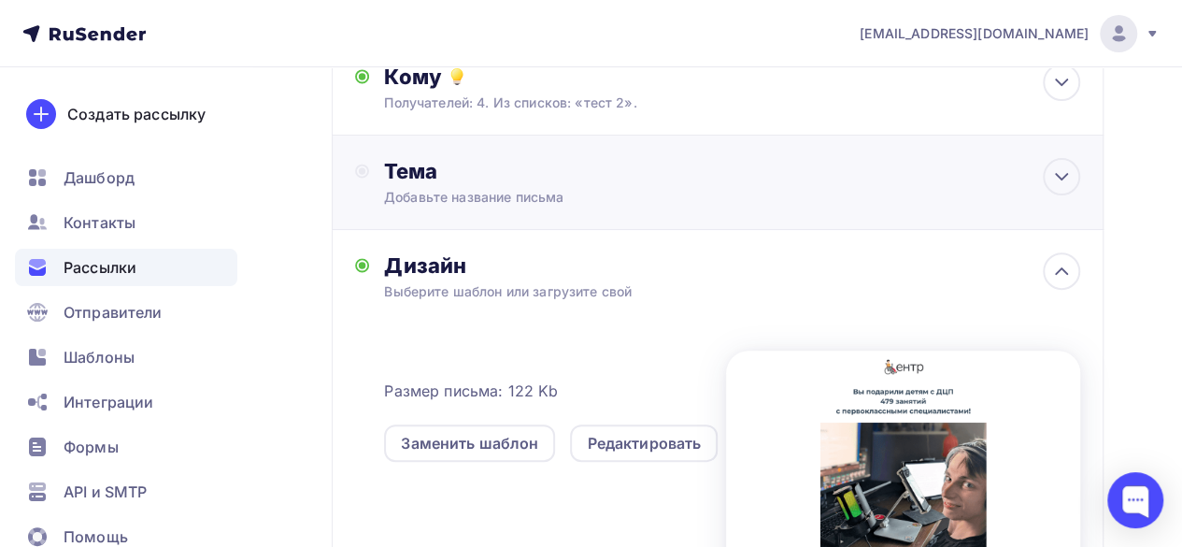
click at [594, 188] on div "Добавьте название письма" at bounding box center [550, 197] width 333 height 19
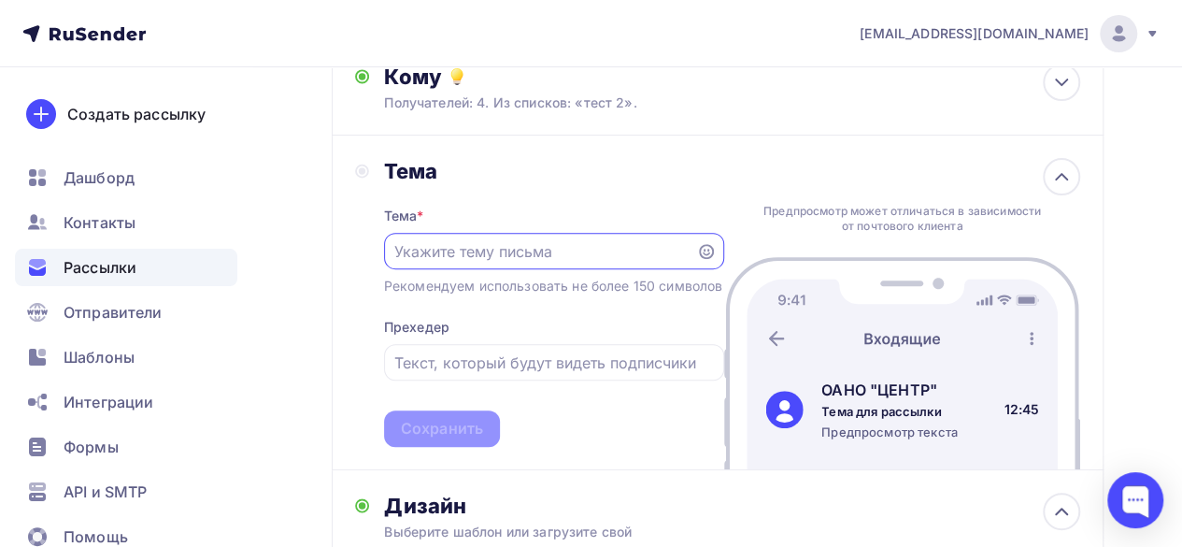
scroll to position [0, 0]
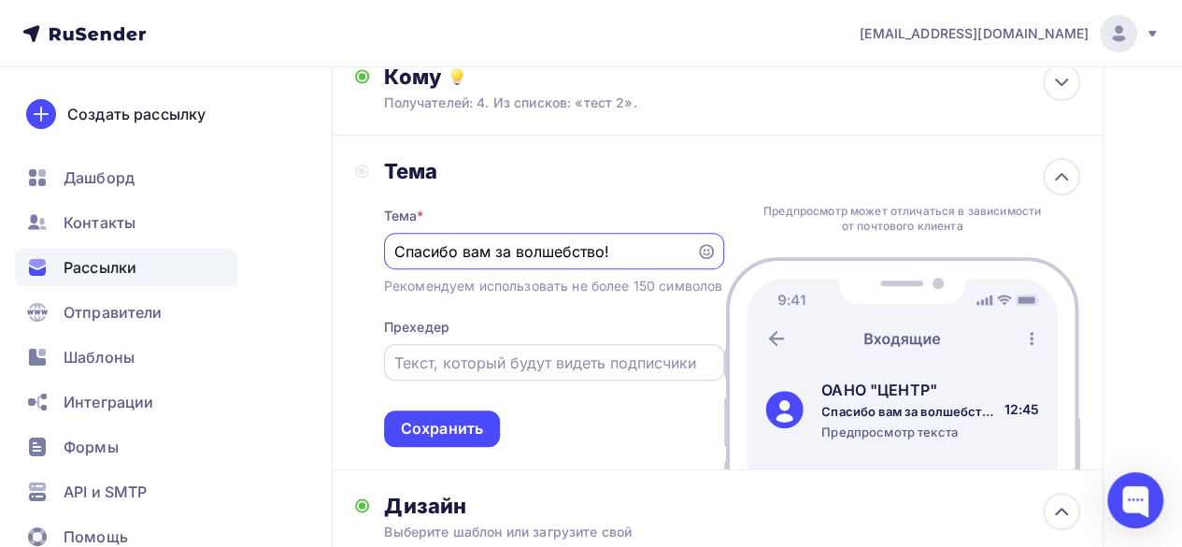
type input "Спасибо вам за волшебство!"
click at [533, 374] on input "text" at bounding box center [553, 362] width 319 height 22
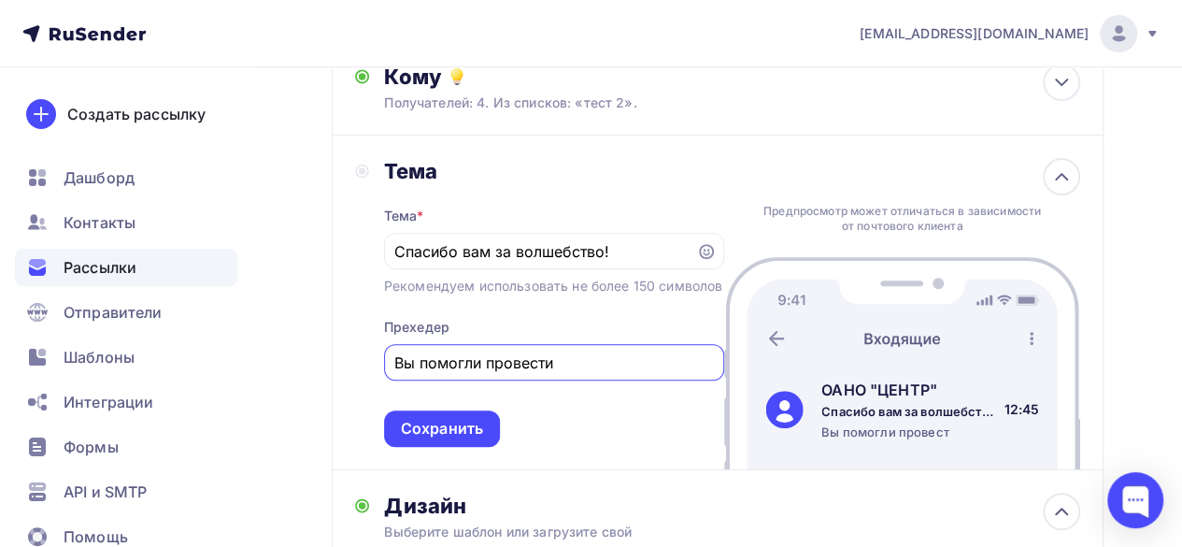
type input "Вы помогли провести"
drag, startPoint x: 575, startPoint y: 391, endPoint x: 377, endPoint y: 381, distance: 197.4
click at [377, 381] on div "Тема Тема * Спасибо вам за волшебство! Рекомендуем использовать не более 150 си…" at bounding box center [539, 302] width 369 height 289
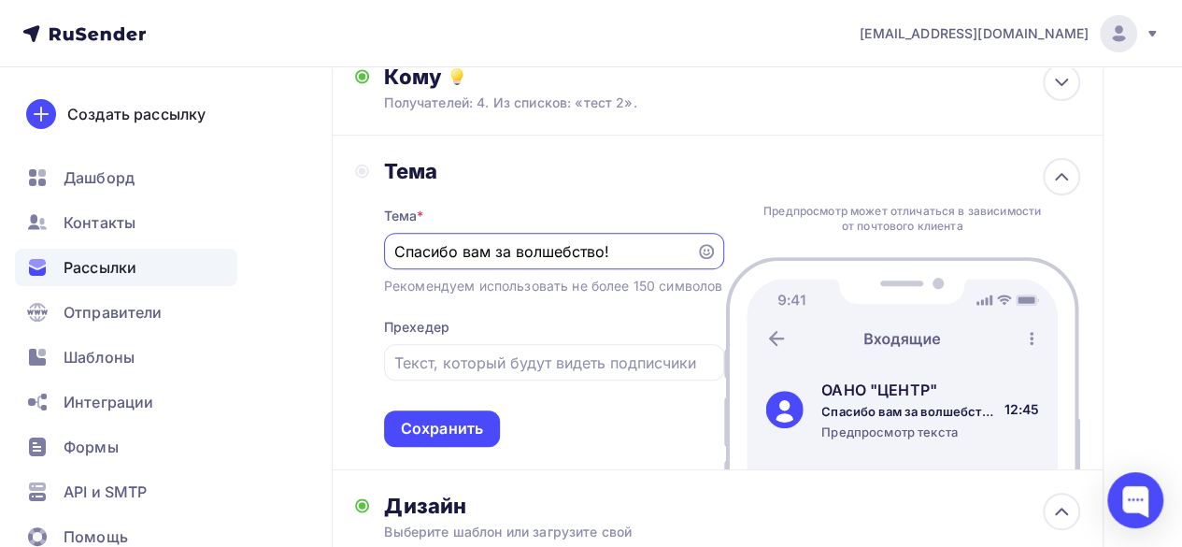
drag, startPoint x: 620, startPoint y: 248, endPoint x: 572, endPoint y: 249, distance: 48.6
click at [572, 249] on input "Спасибо вам за волшебство!" at bounding box center [539, 251] width 291 height 22
type input "Спасибо вам за волшебный подарок"
click at [536, 374] on input "text" at bounding box center [553, 362] width 319 height 22
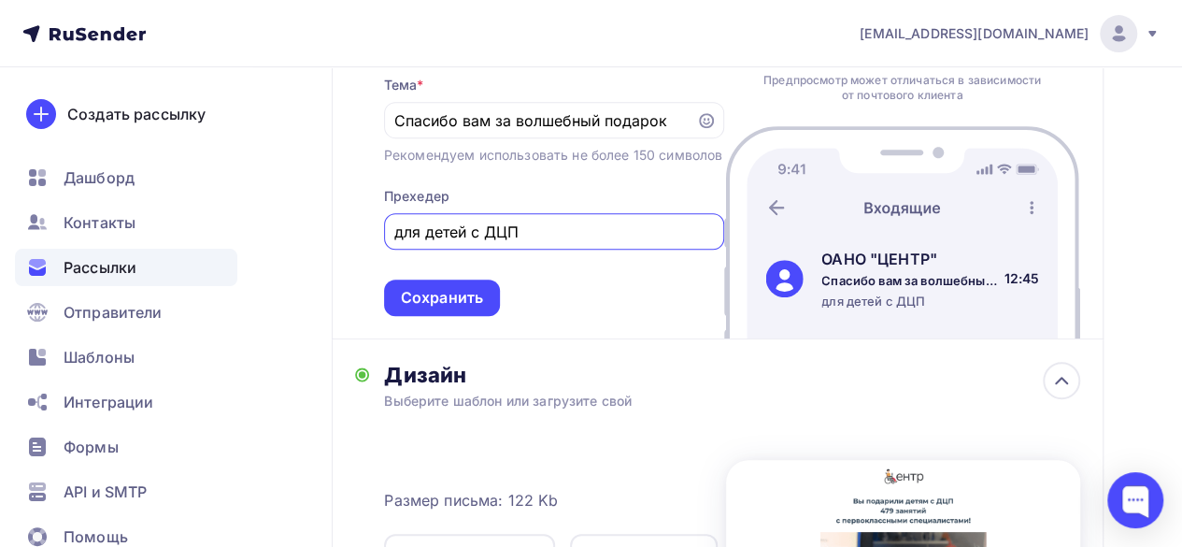
scroll to position [413, 0]
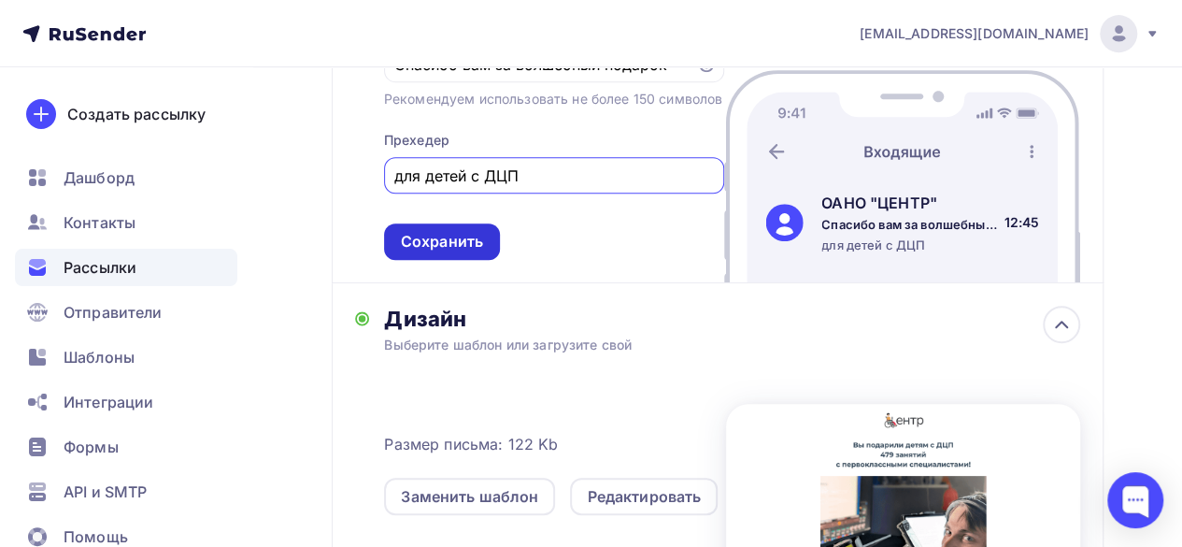
type input "для детей с ДЦП"
click at [472, 252] on div "Сохранить" at bounding box center [442, 241] width 82 height 21
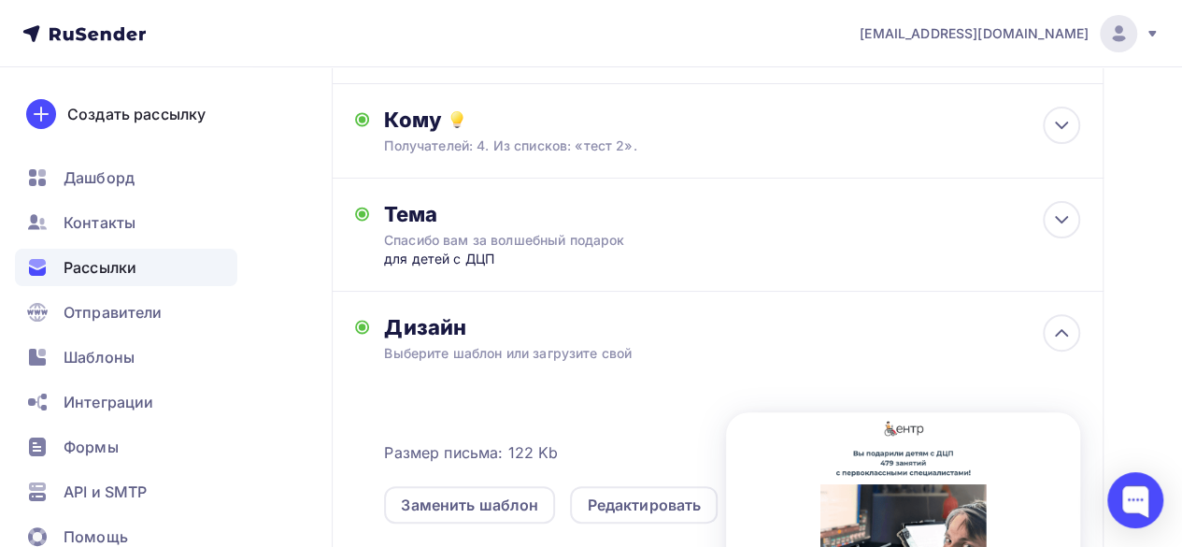
scroll to position [0, 0]
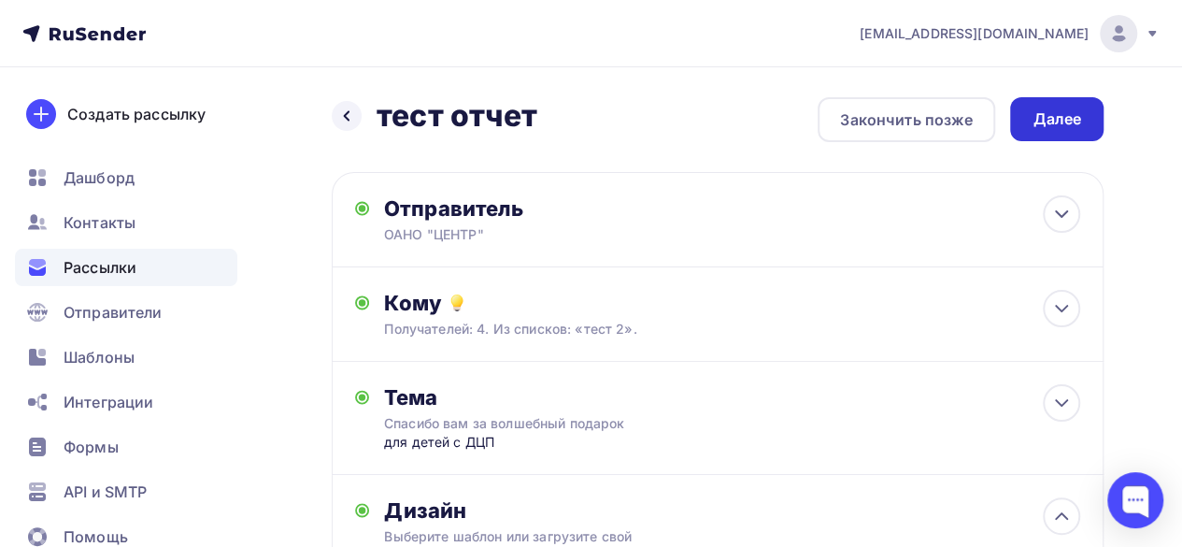
click at [1045, 132] on div "Далее" at bounding box center [1056, 119] width 93 height 44
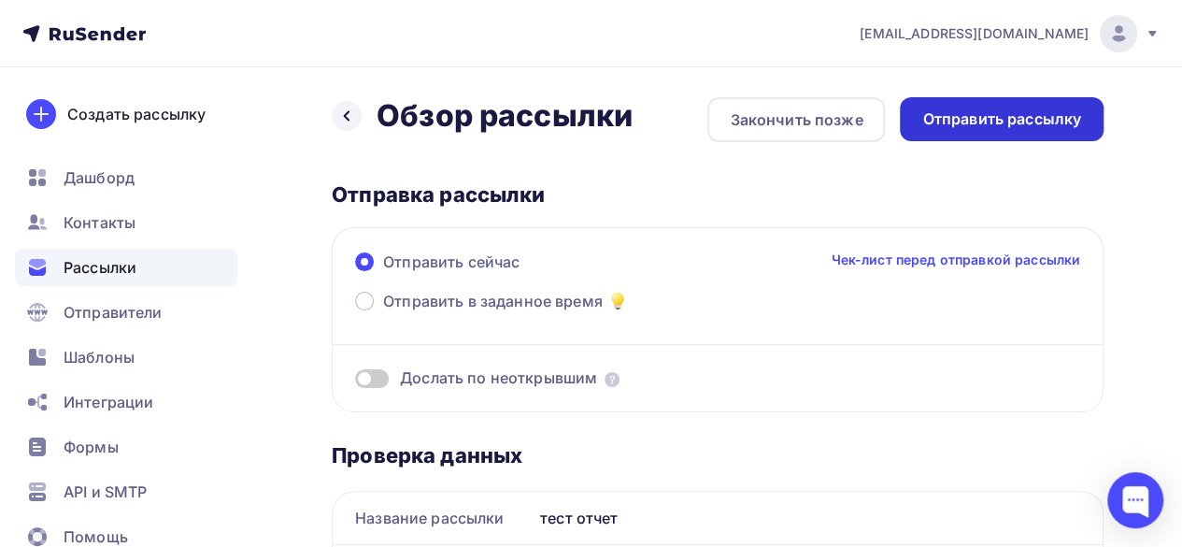
click at [1024, 111] on div "Отправить рассылку" at bounding box center [1001, 118] width 159 height 21
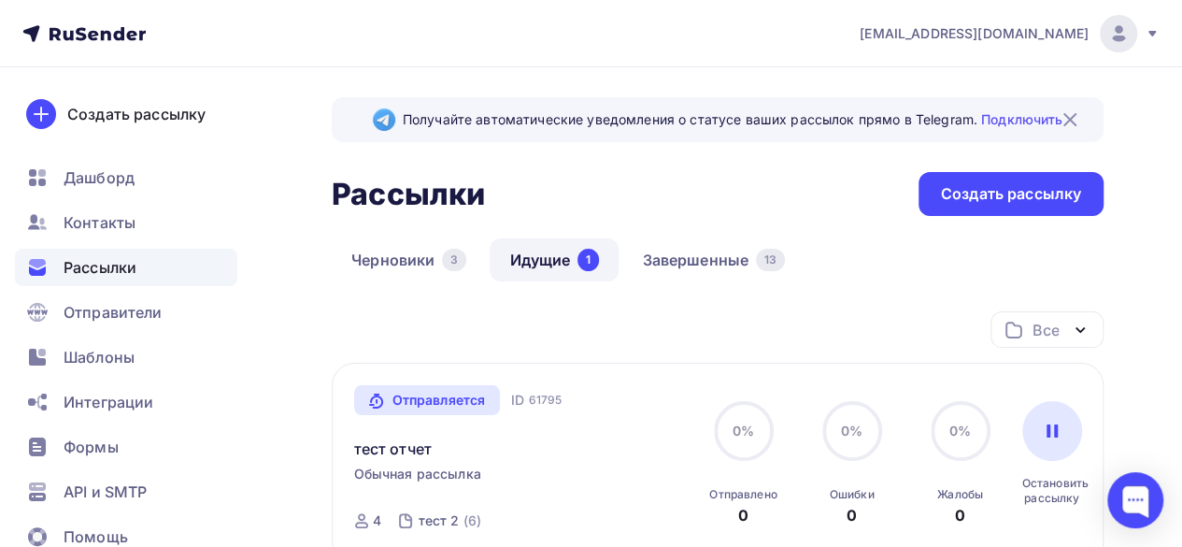
click at [538, 261] on link "Идущие 1" at bounding box center [554, 259] width 129 height 43
